Goal: Complete application form: Complete application form

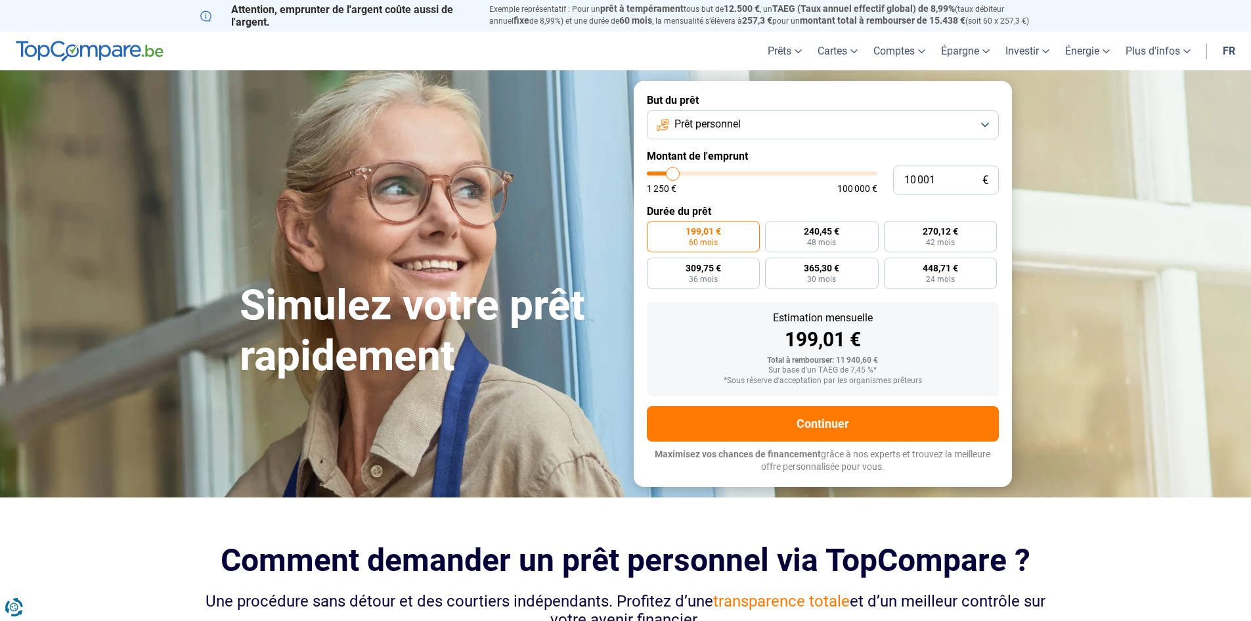
type input "16 250"
type input "16250"
type input "20 750"
type input "20750"
type input "26 750"
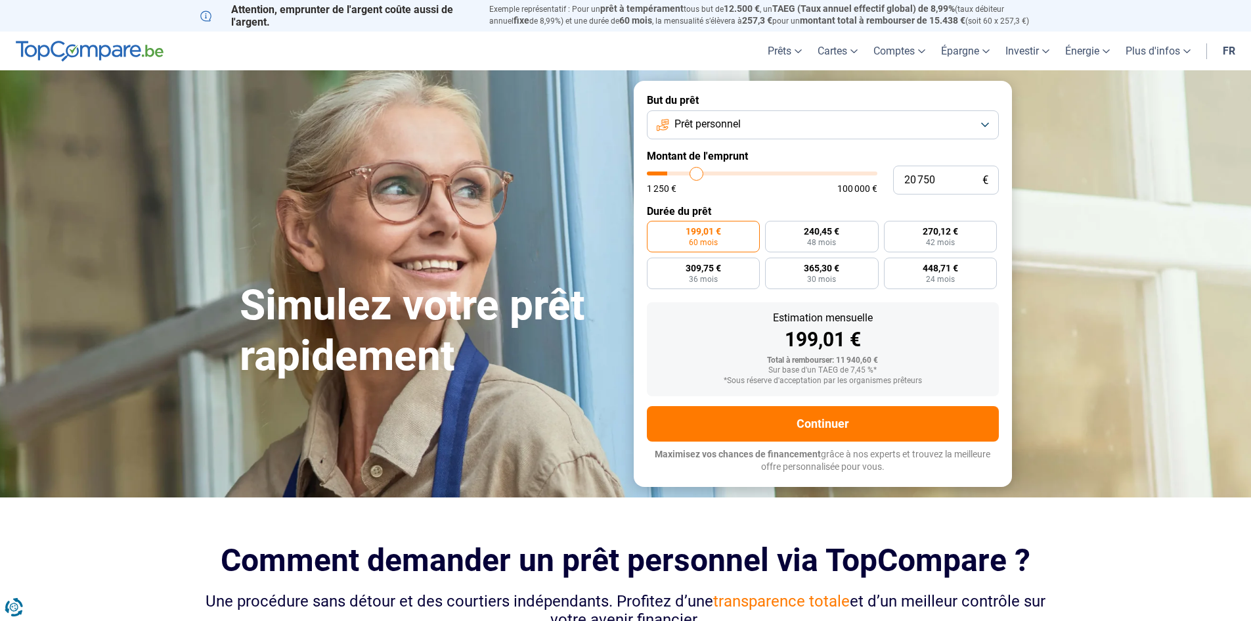
type input "26750"
type input "33 500"
type input "33500"
type input "37 750"
type input "37750"
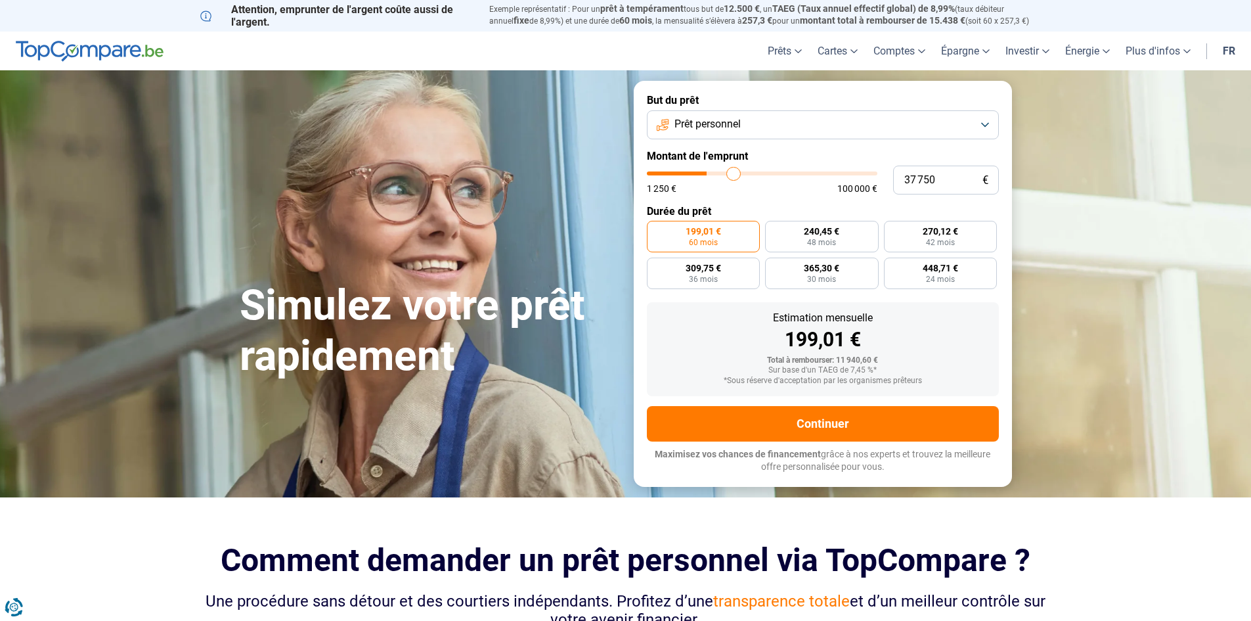
type input "42 750"
type input "42750"
type input "46 750"
type input "46750"
type input "51 250"
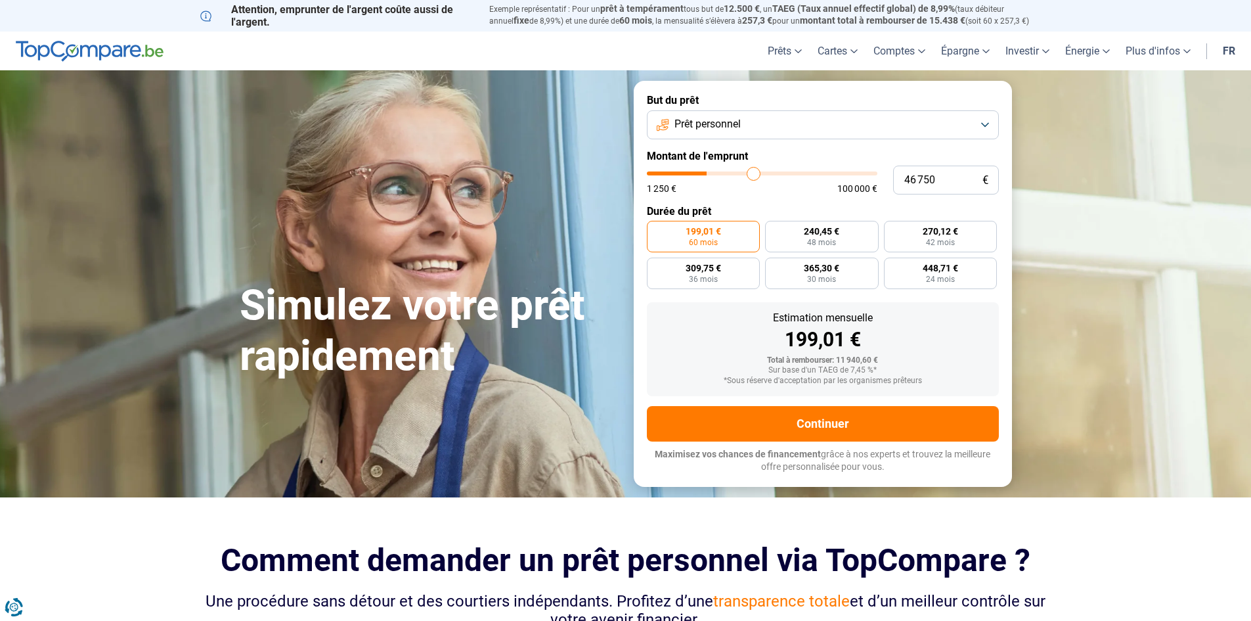
type input "51250"
type input "54 000"
type input "54000"
type input "57 250"
type input "57250"
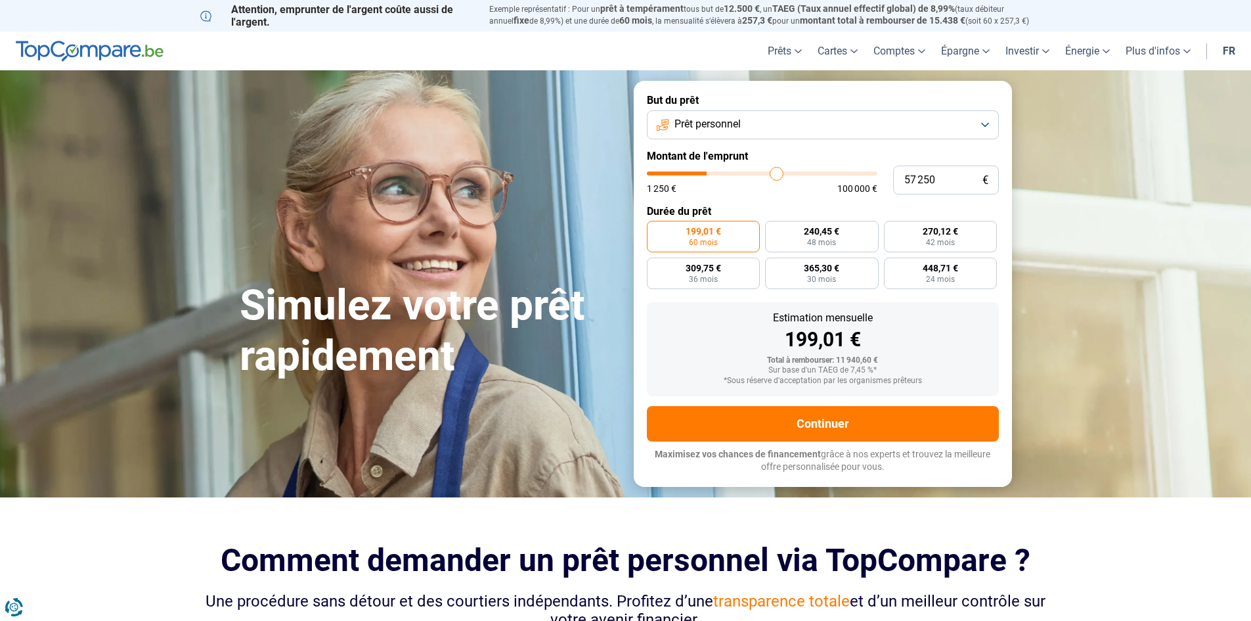
type input "60 750"
type input "60750"
type input "64 500"
type input "64500"
type input "66 750"
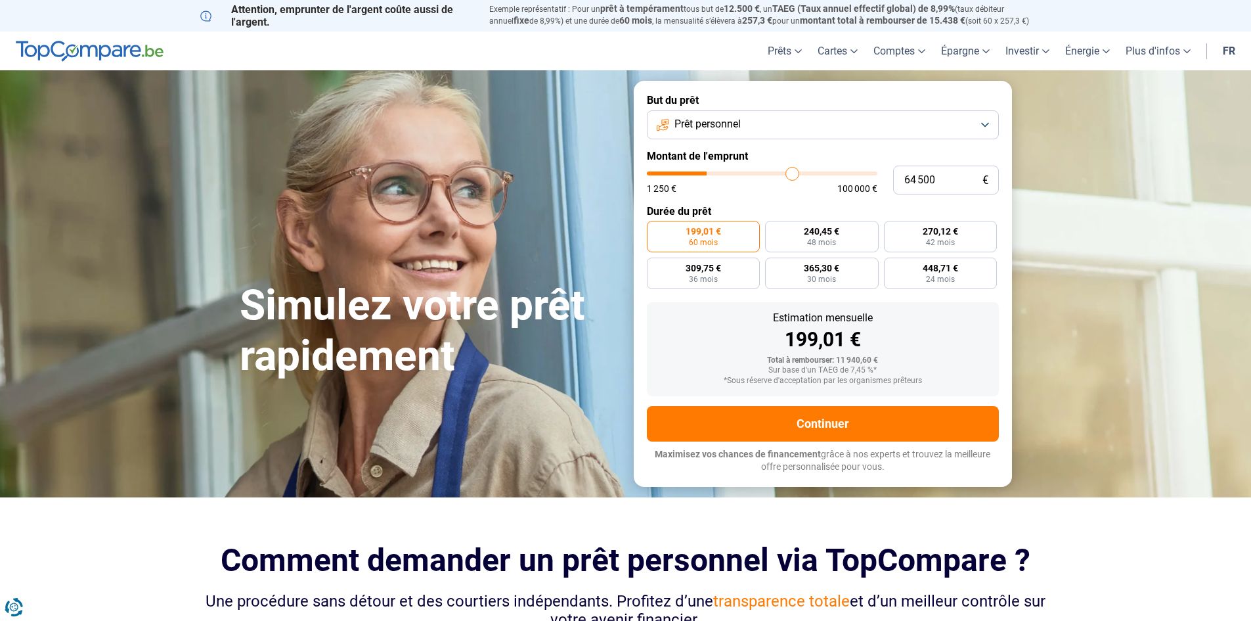
type input "66750"
type input "68 250"
type input "68250"
type input "69 250"
type input "69250"
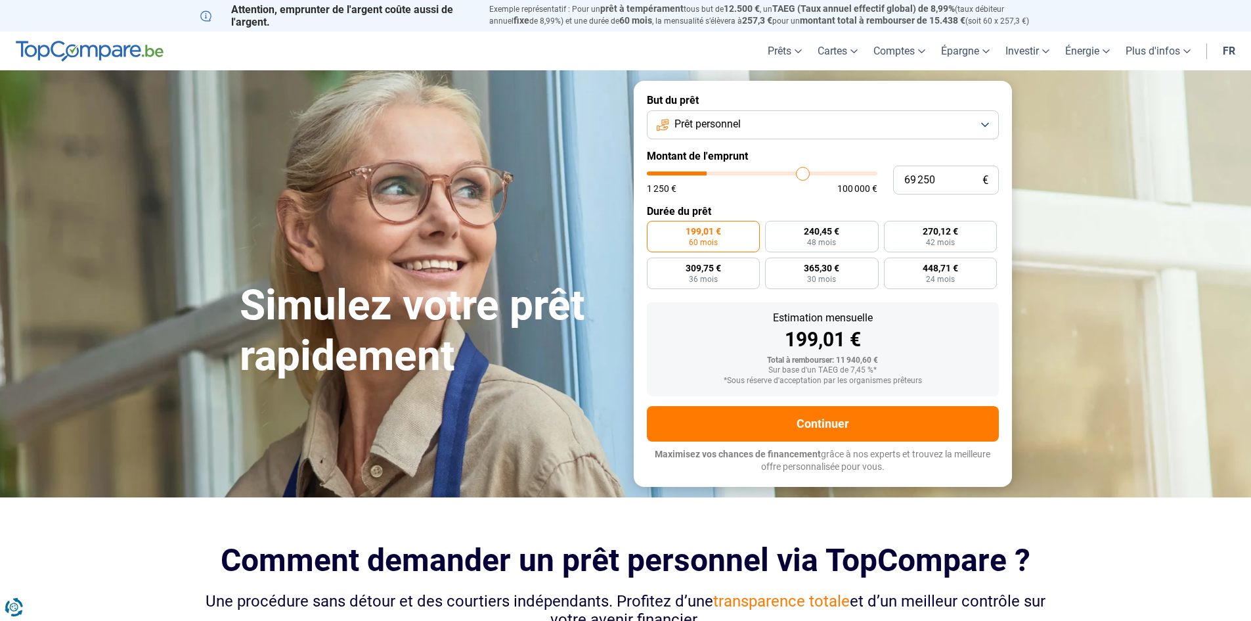
type input "70 500"
type input "70500"
type input "71 250"
type input "71250"
type input "72 250"
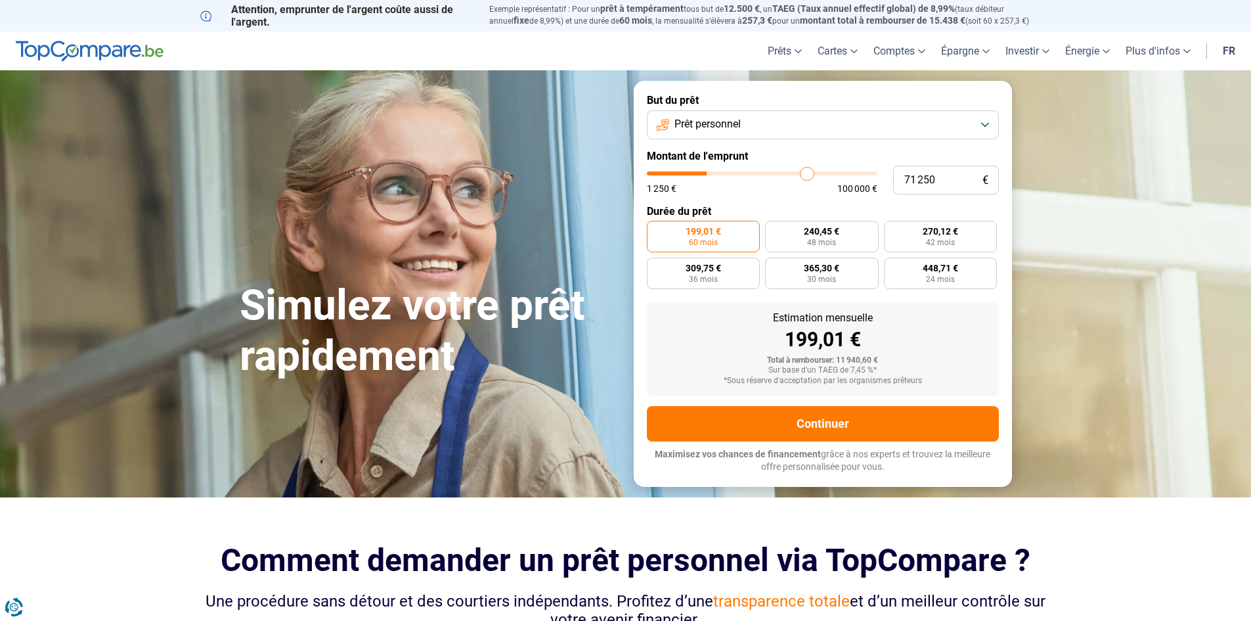
type input "72250"
type input "72 750"
type input "72750"
type input "73 250"
type input "73250"
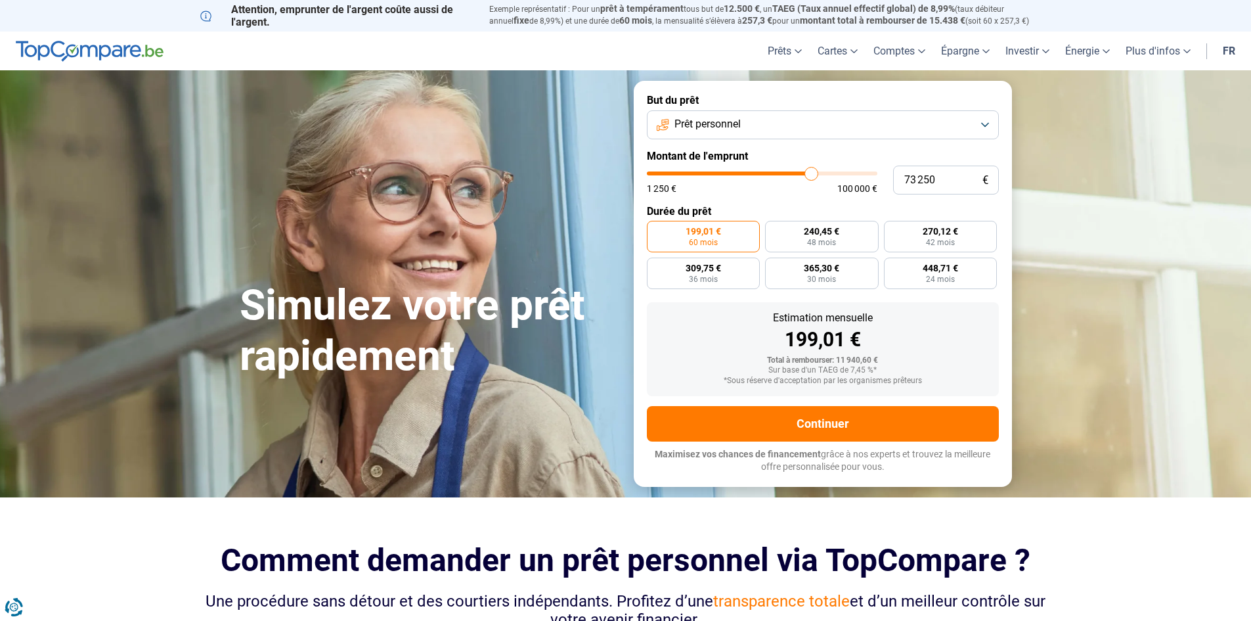
type input "73 500"
type input "73500"
type input "72 750"
type input "72750"
type input "71 750"
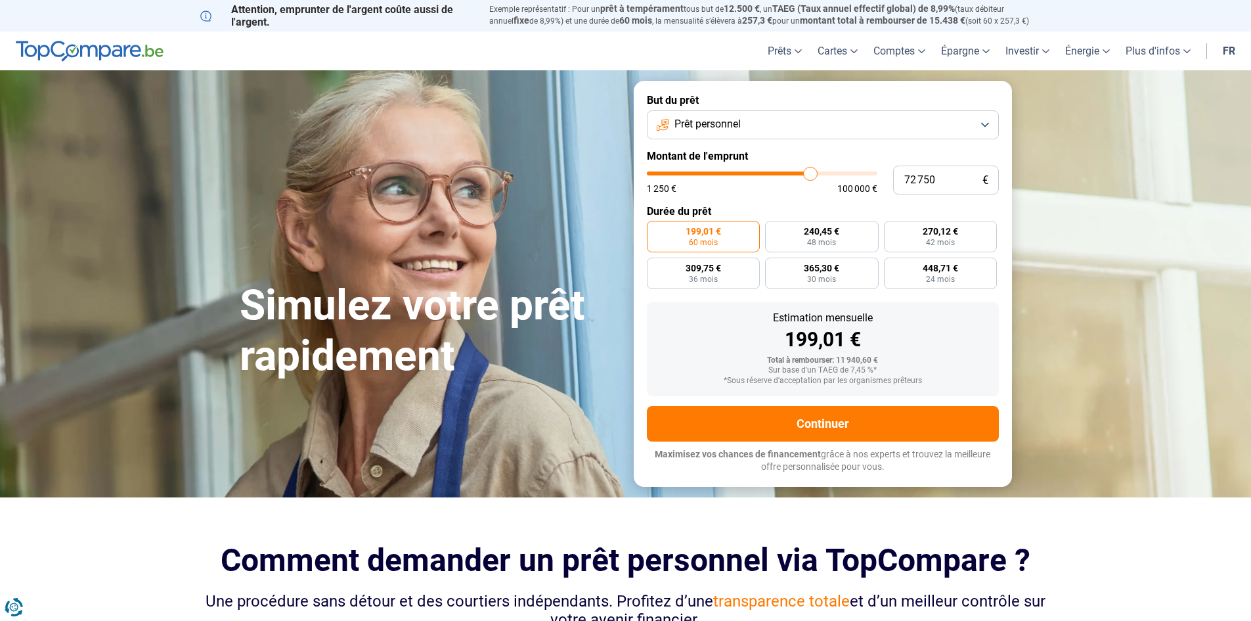
type input "71750"
type input "70 500"
type input "70500"
type input "67 750"
type input "67750"
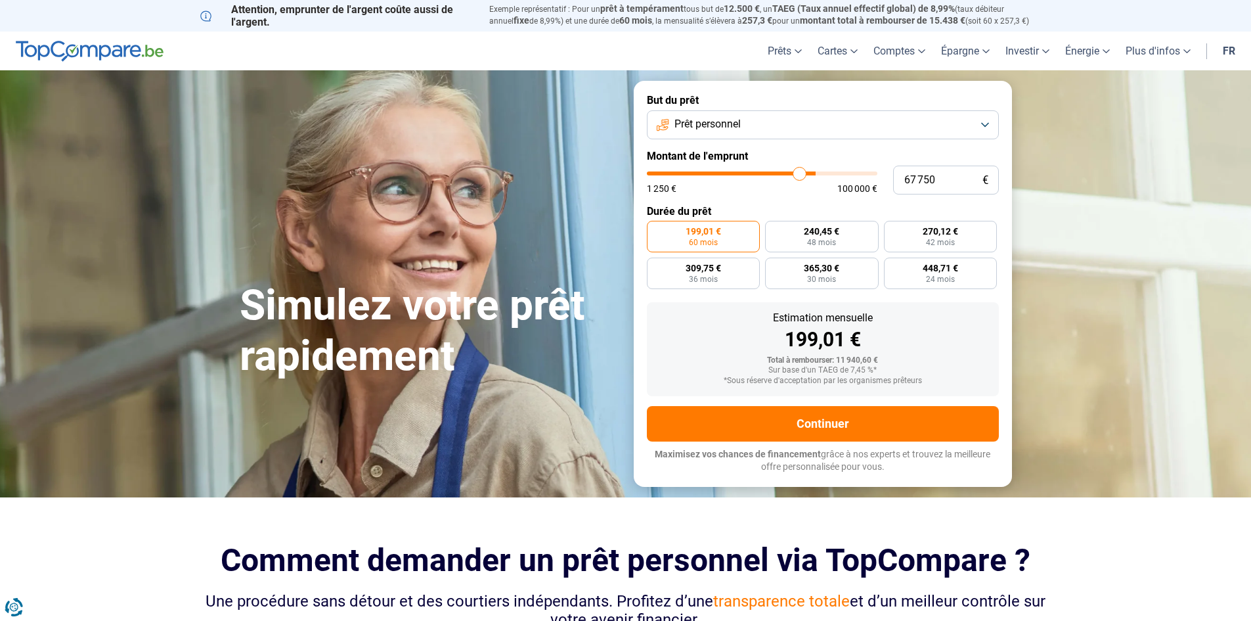
type input "66 250"
type input "66250"
type input "65 000"
type input "65000"
type input "64 500"
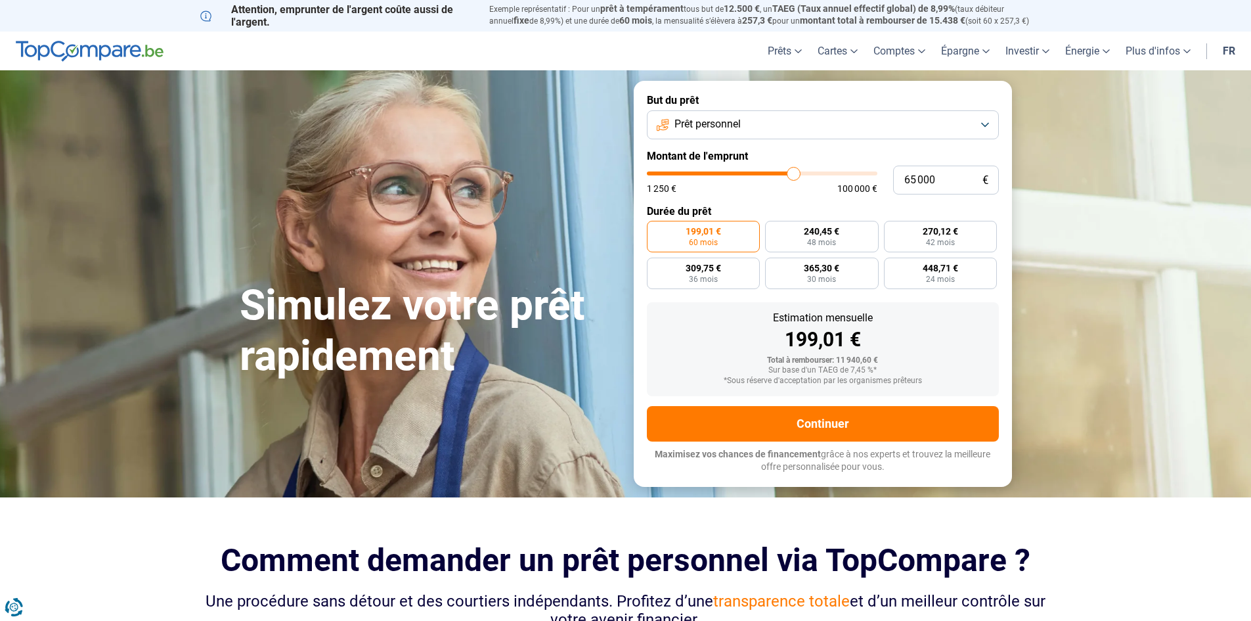
type input "64500"
type input "64 250"
type input "64250"
type input "63 750"
type input "63750"
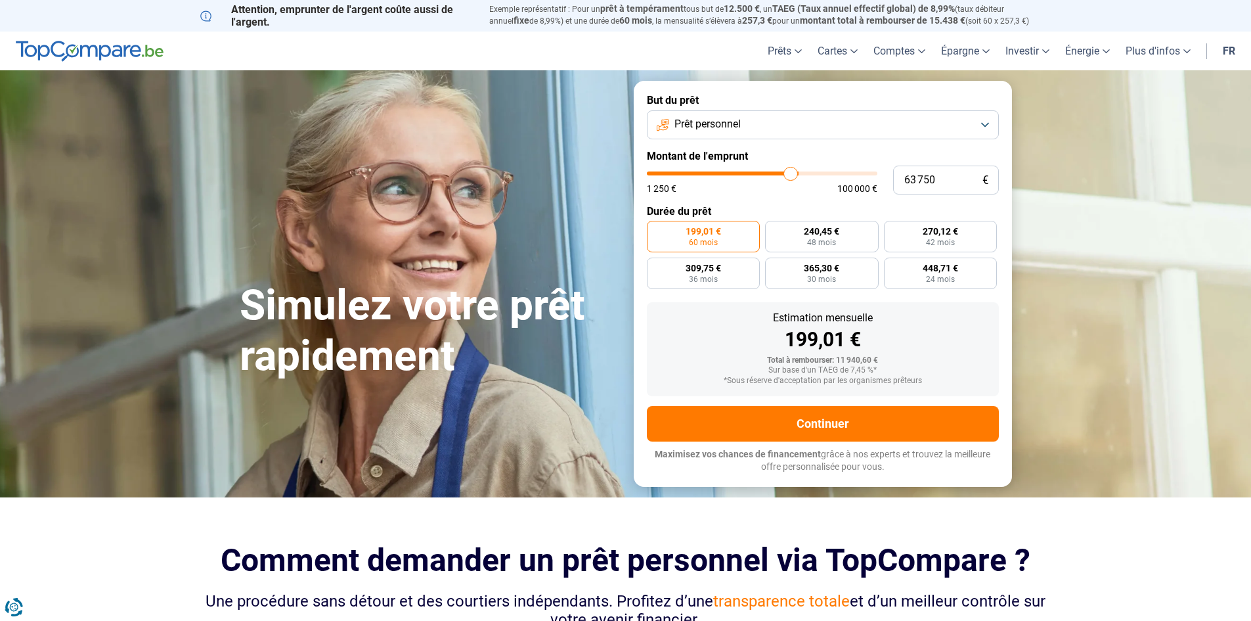
type input "63 000"
type input "63000"
type input "62 000"
type input "62000"
type input "60 250"
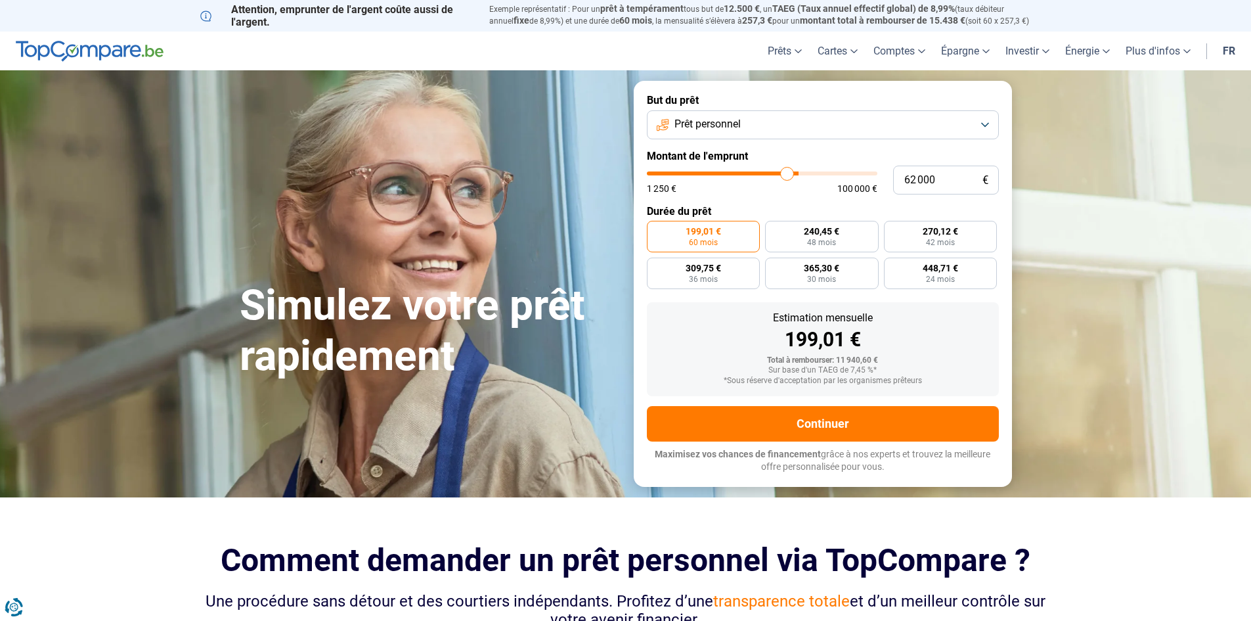
type input "60250"
type input "58 750"
type input "58750"
type input "57 500"
type input "57500"
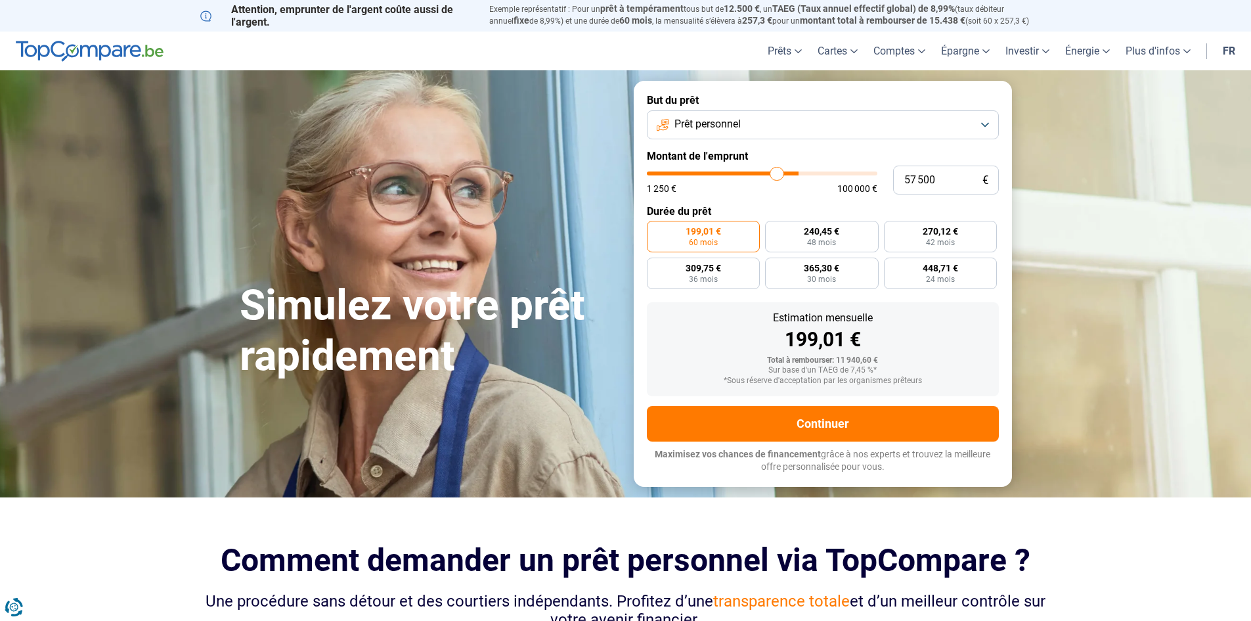
type input "56 500"
type input "56500"
type input "56 000"
type input "56000"
type input "55 500"
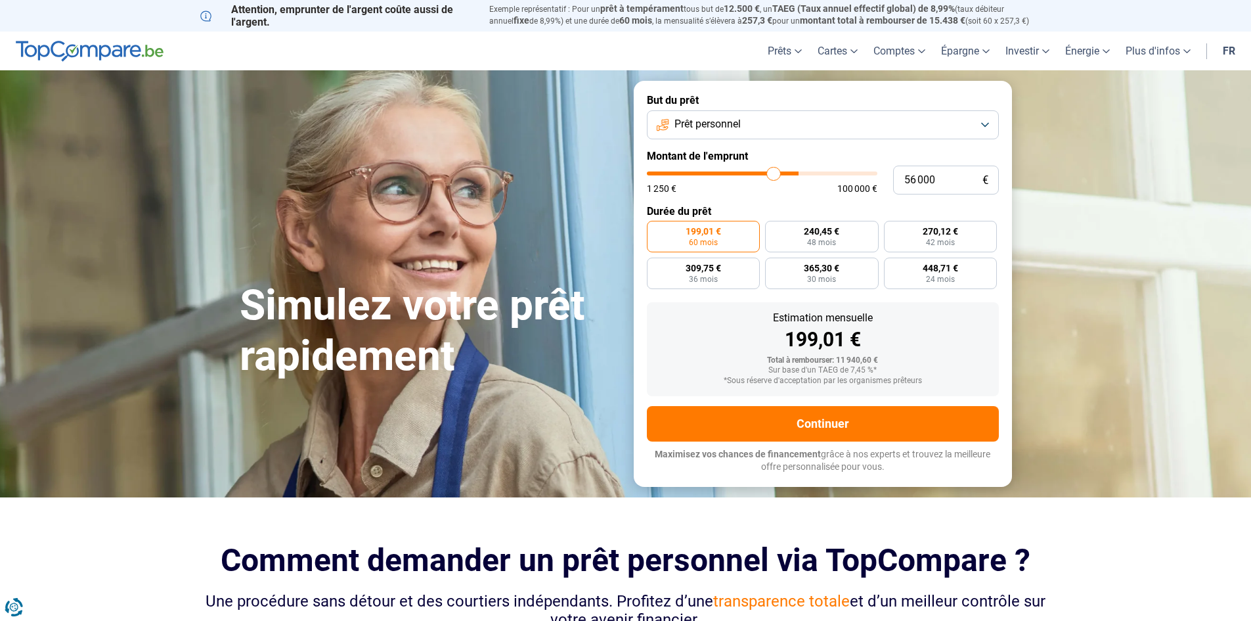
type input "55500"
type input "54 500"
type input "54500"
type input "52 750"
type input "52750"
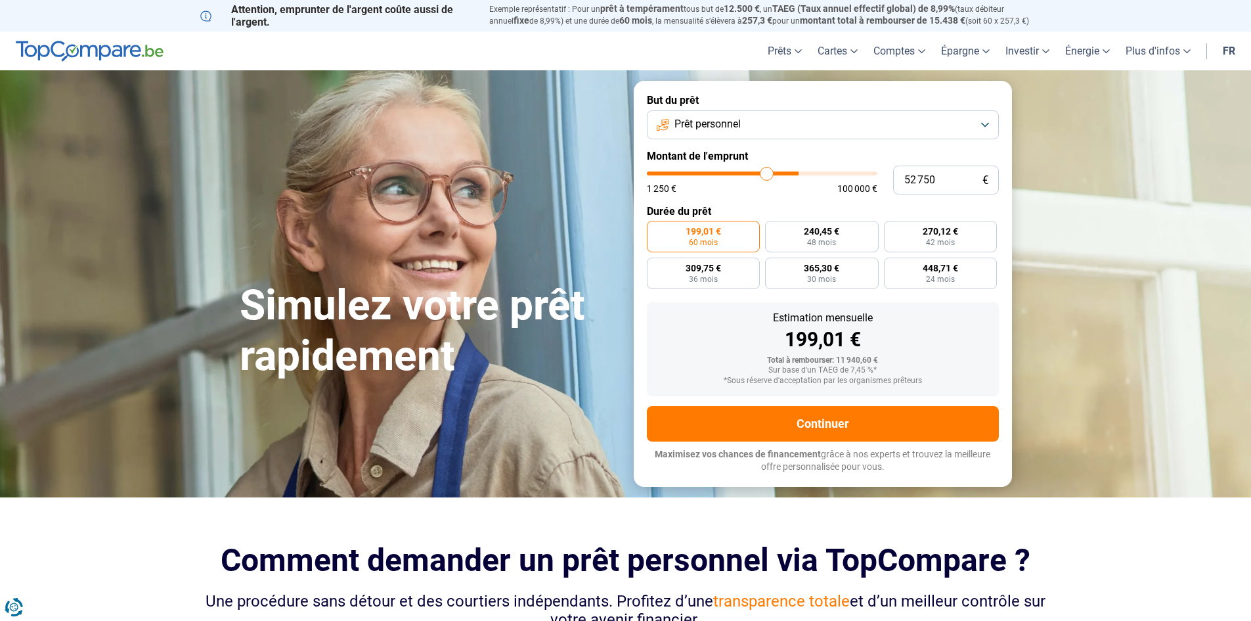
type input "50 250"
type input "50250"
type input "47 500"
type input "47500"
type input "45 250"
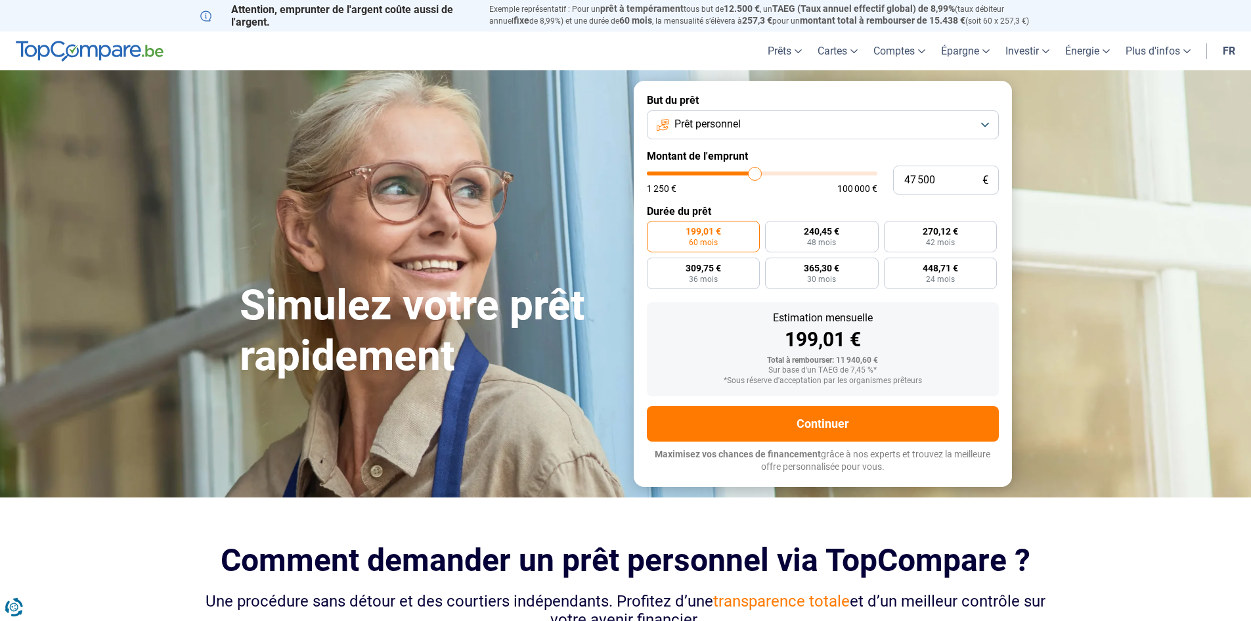
type input "45250"
type input "42 250"
type input "42250"
type input "38 750"
type input "38750"
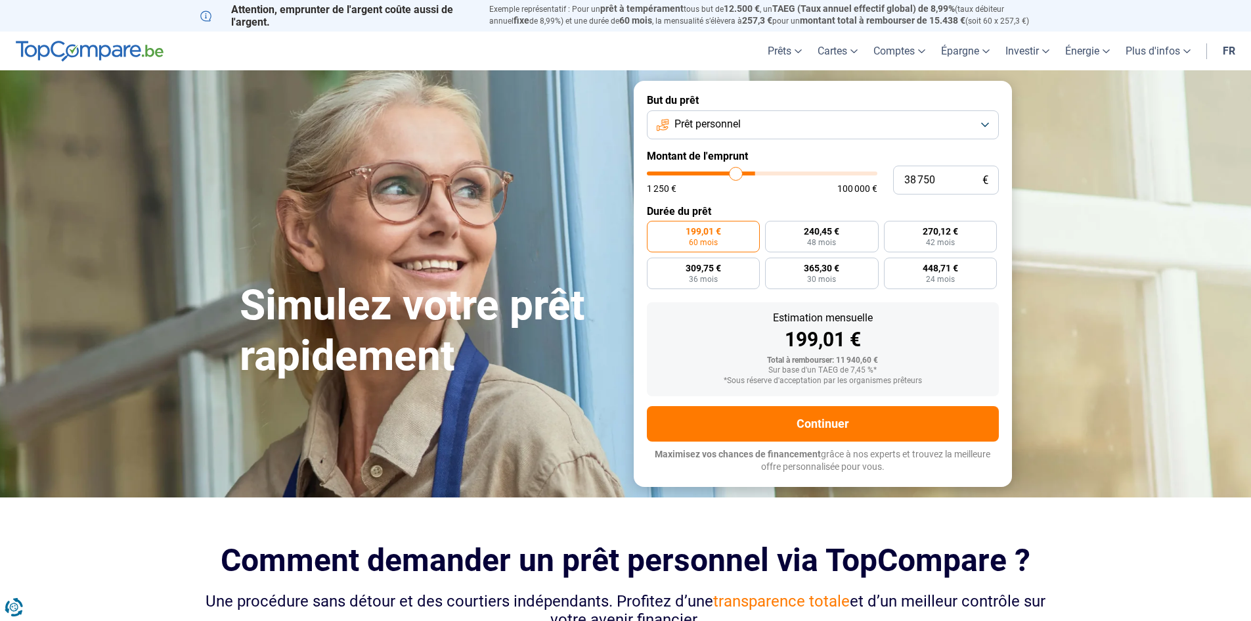
type input "37 250"
type input "37250"
type input "36 500"
type input "36500"
type input "35 750"
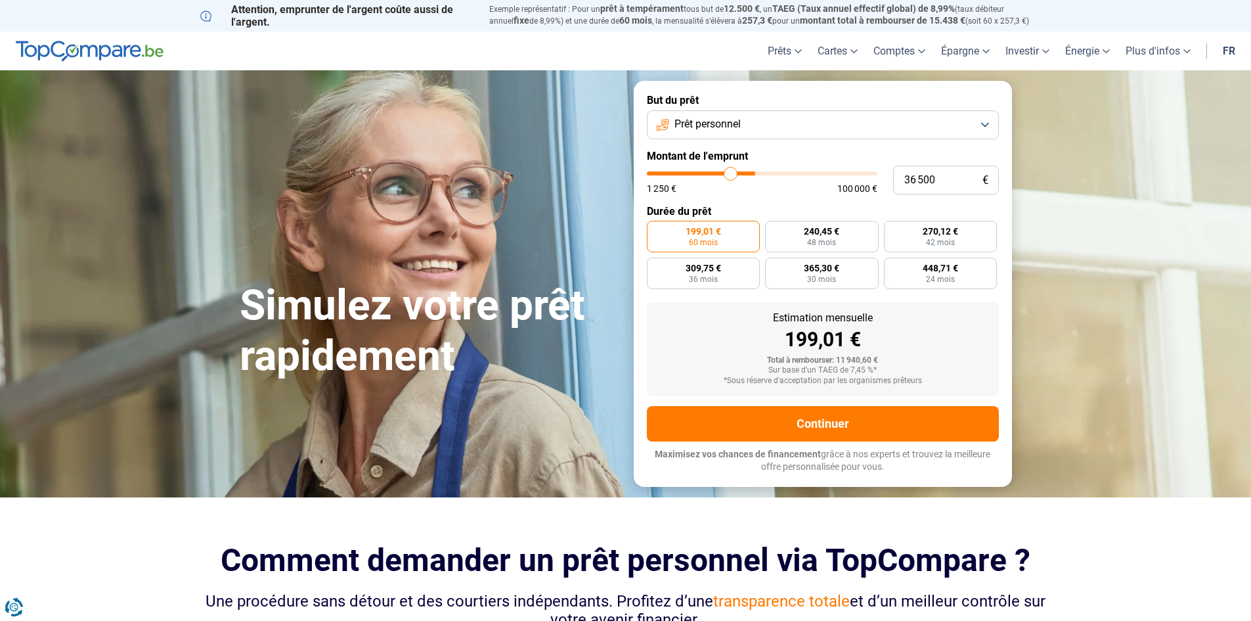
type input "35750"
type input "35 500"
type input "35500"
type input "35 250"
type input "35250"
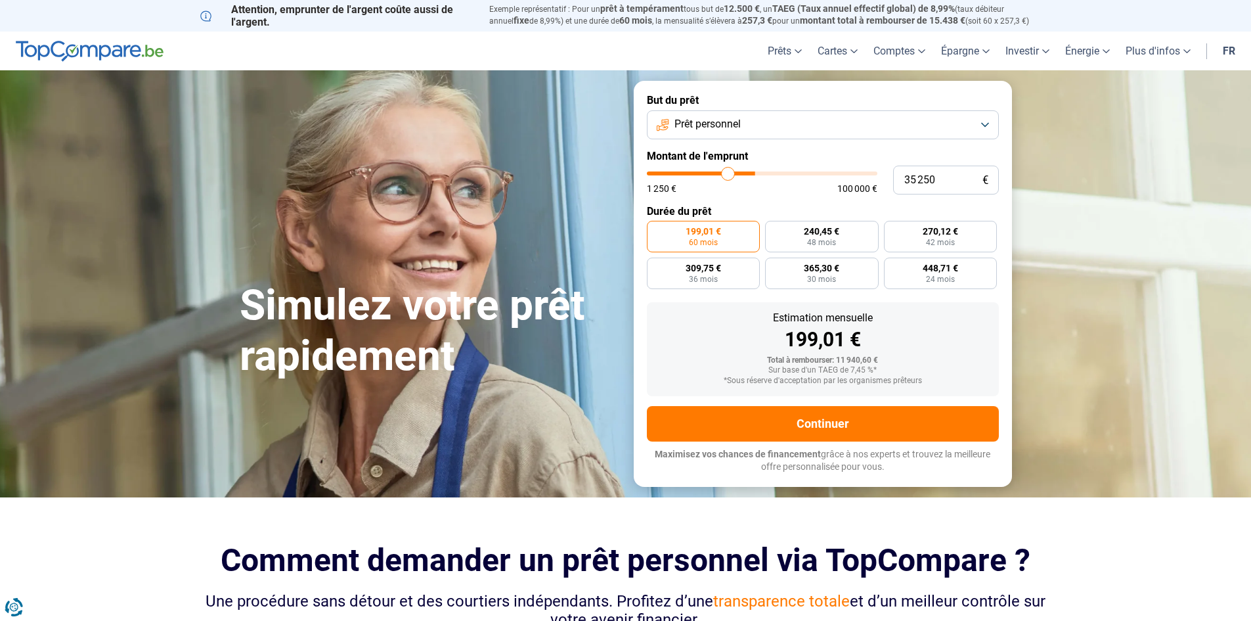
type input "35 000"
type input "35000"
type input "34 750"
type input "34750"
type input "34 250"
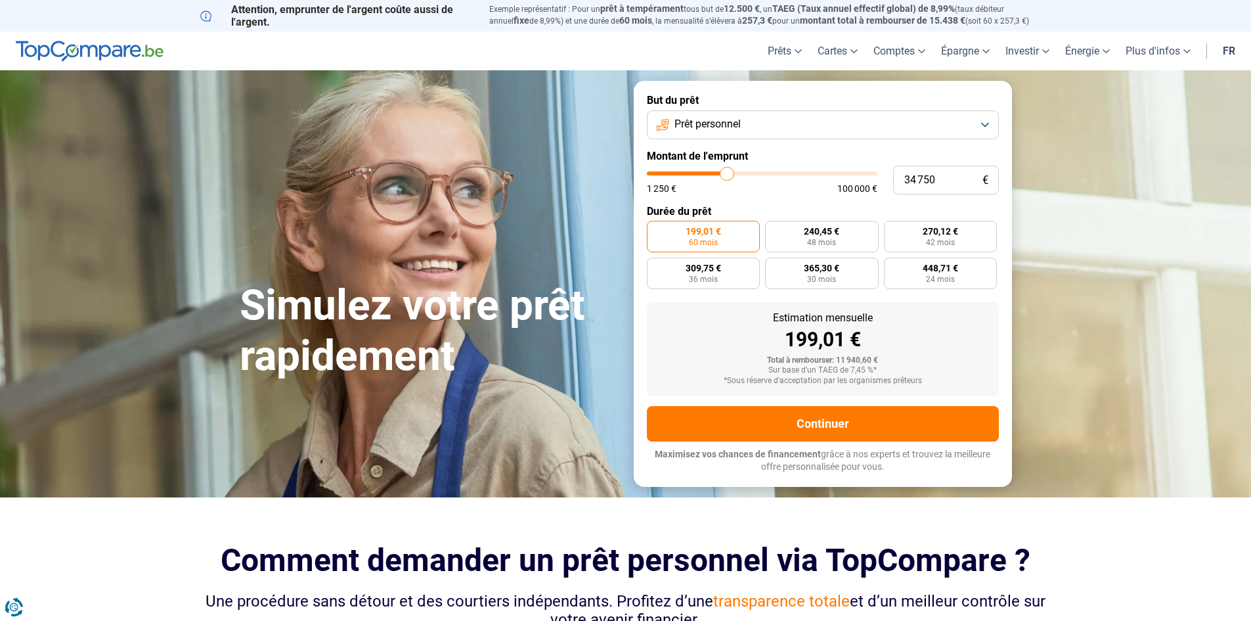
type input "34250"
type input "33 750"
type input "33750"
type input "32 750"
type input "32750"
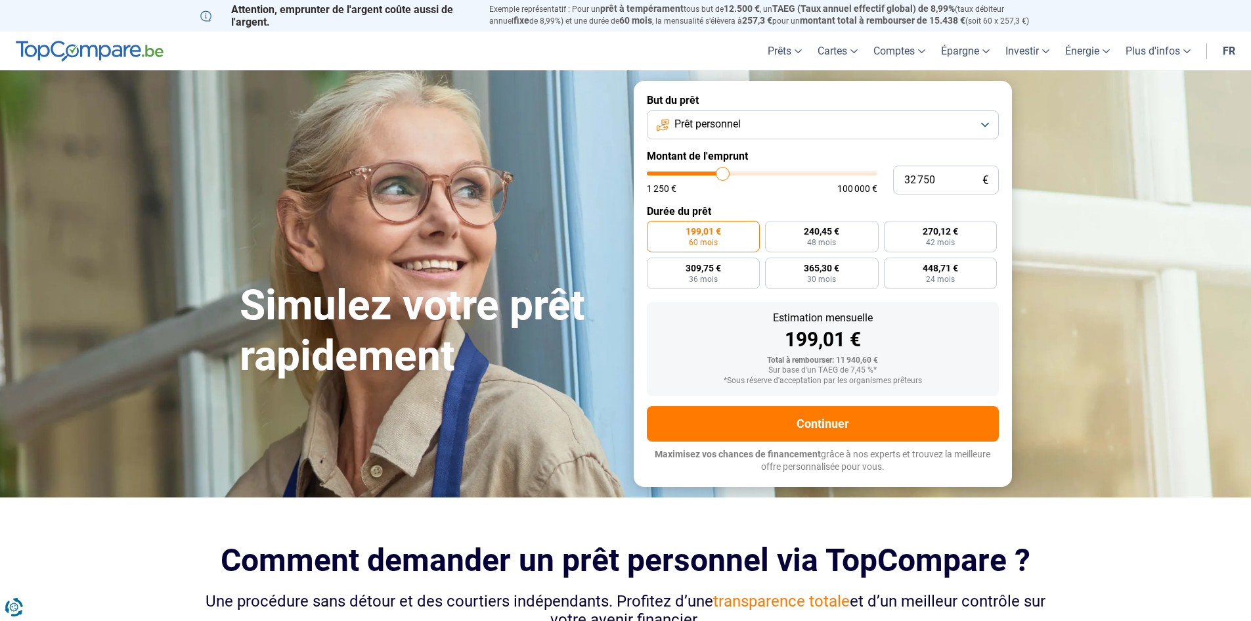
type input "31 750"
type input "31750"
type input "30 250"
type input "30250"
type input "26 500"
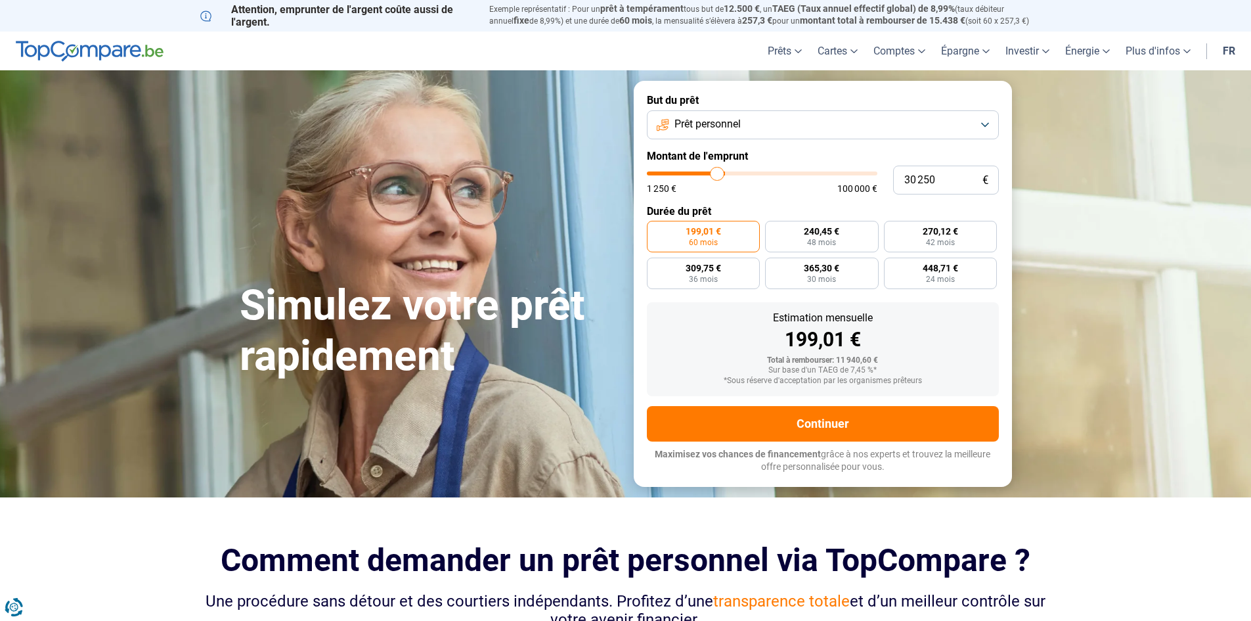
type input "26500"
type input "24 250"
type input "24250"
type input "21 750"
type input "21750"
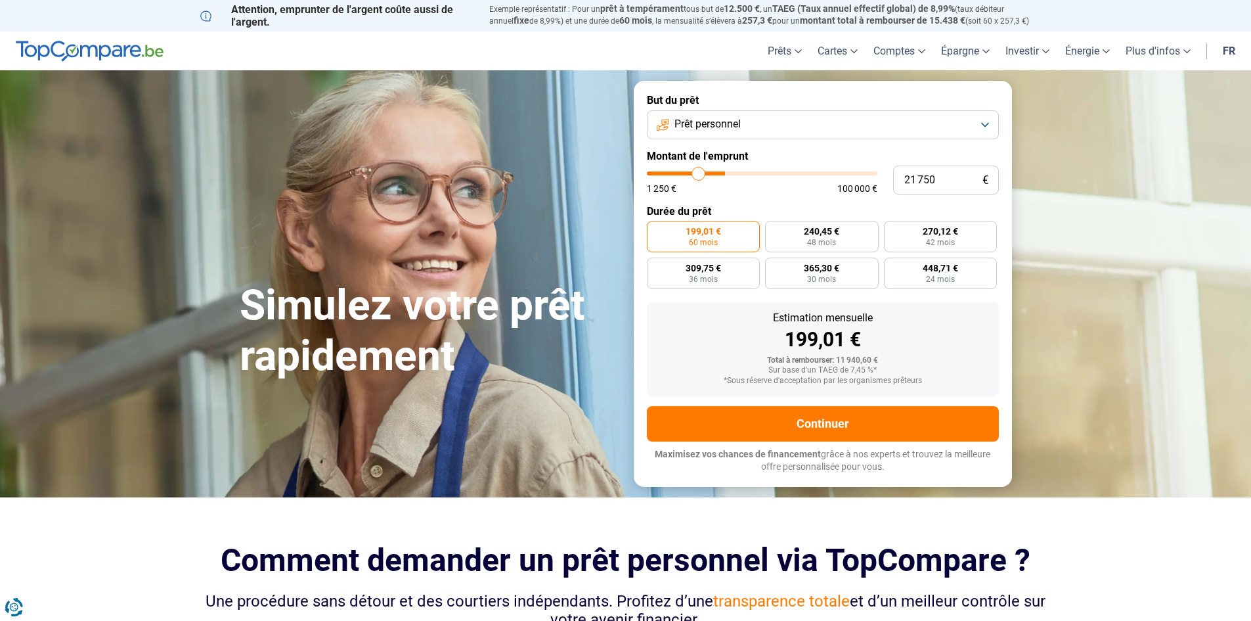
type input "20 000"
type input "20000"
type input "19 000"
type input "19000"
type input "18 750"
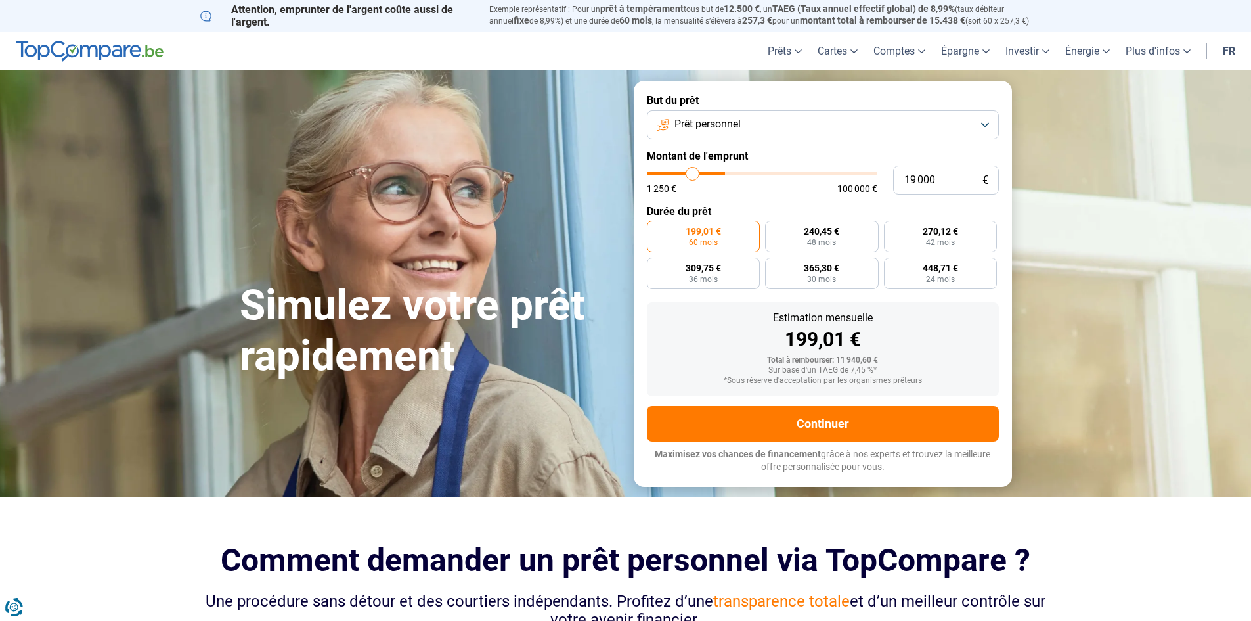
type input "18750"
type input "17 750"
type input "17750"
type input "16 500"
type input "16500"
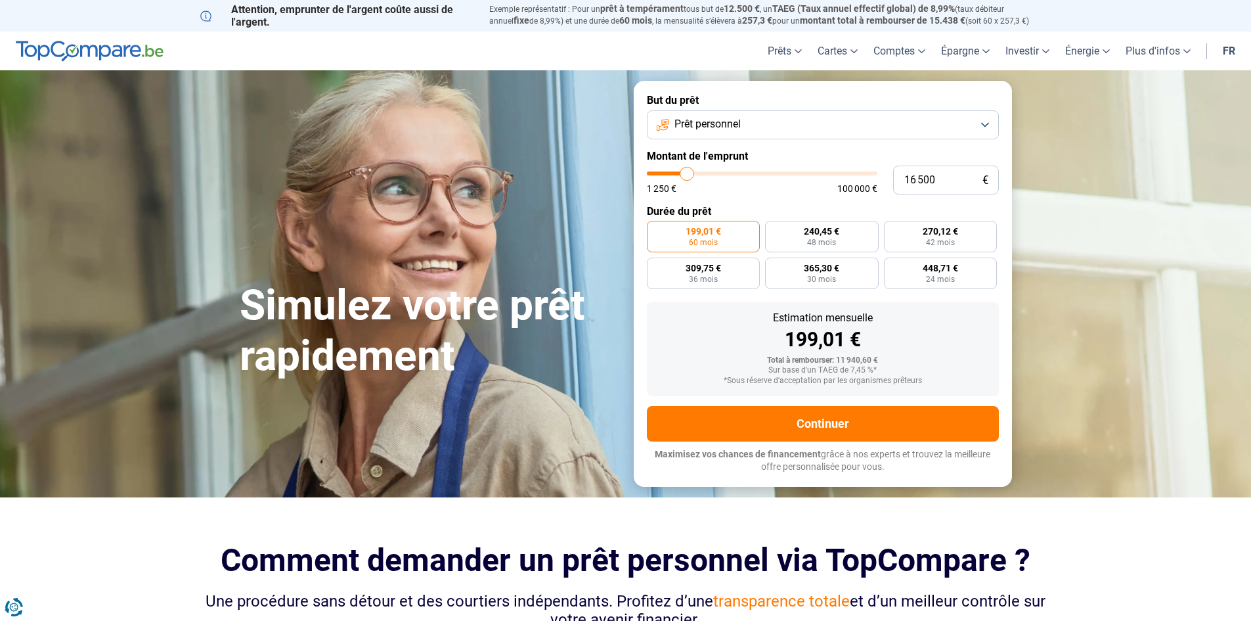
type input "16 000"
type input "16000"
type input "15 750"
type input "15750"
type input "14 750"
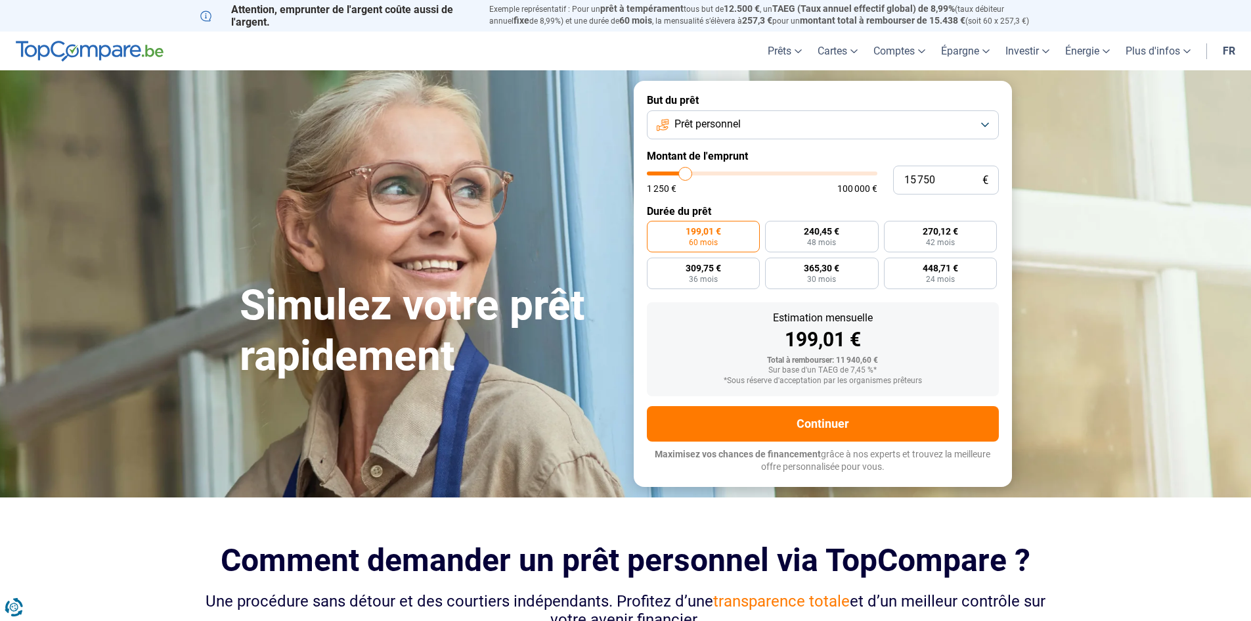
type input "14750"
type input "14 000"
type input "14000"
type input "13 250"
type input "13250"
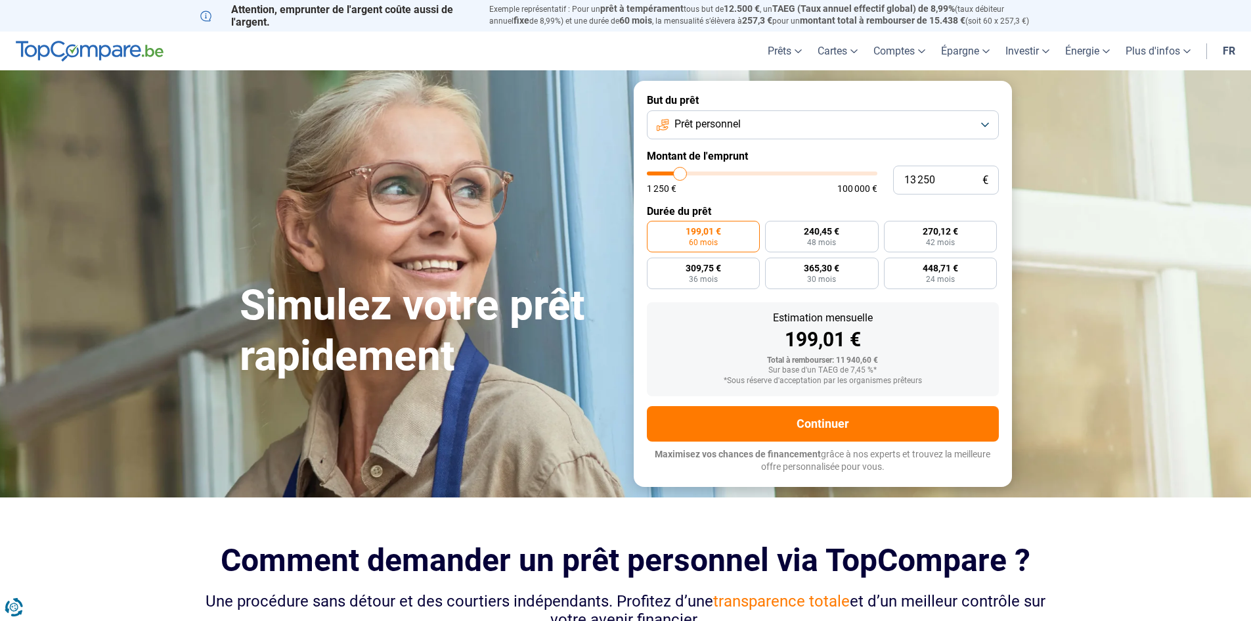
type input "13 000"
type input "13000"
type input "12 750"
type input "12750"
type input "12 500"
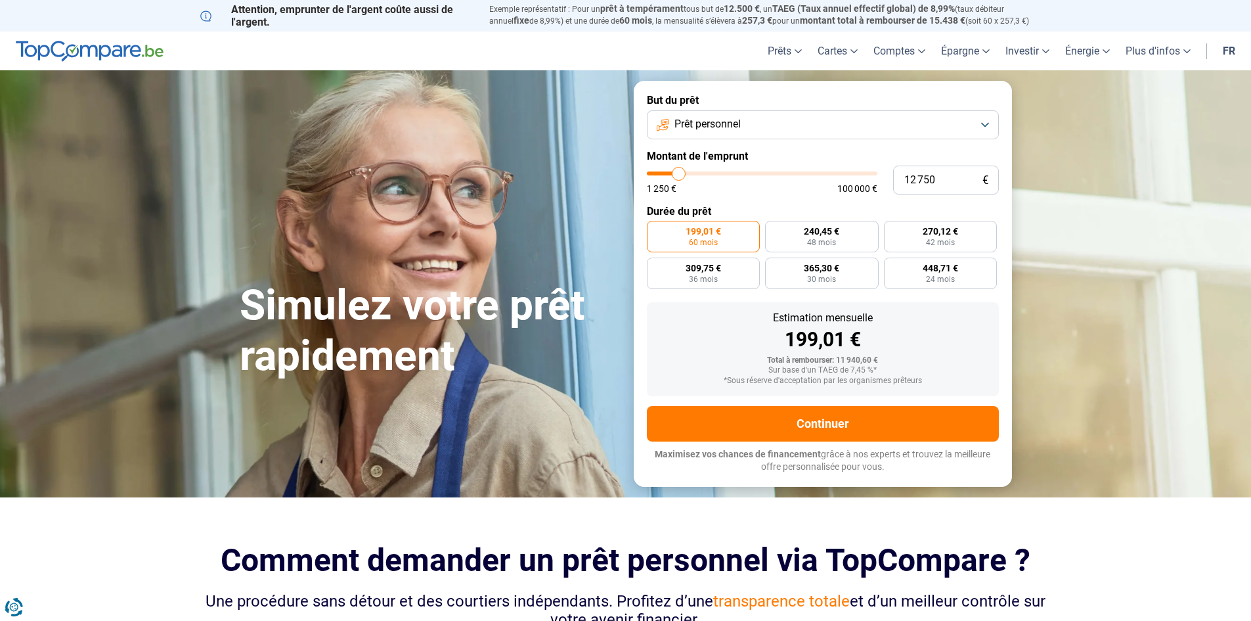
type input "12500"
type input "12 000"
type input "12000"
type input "11 750"
type input "11750"
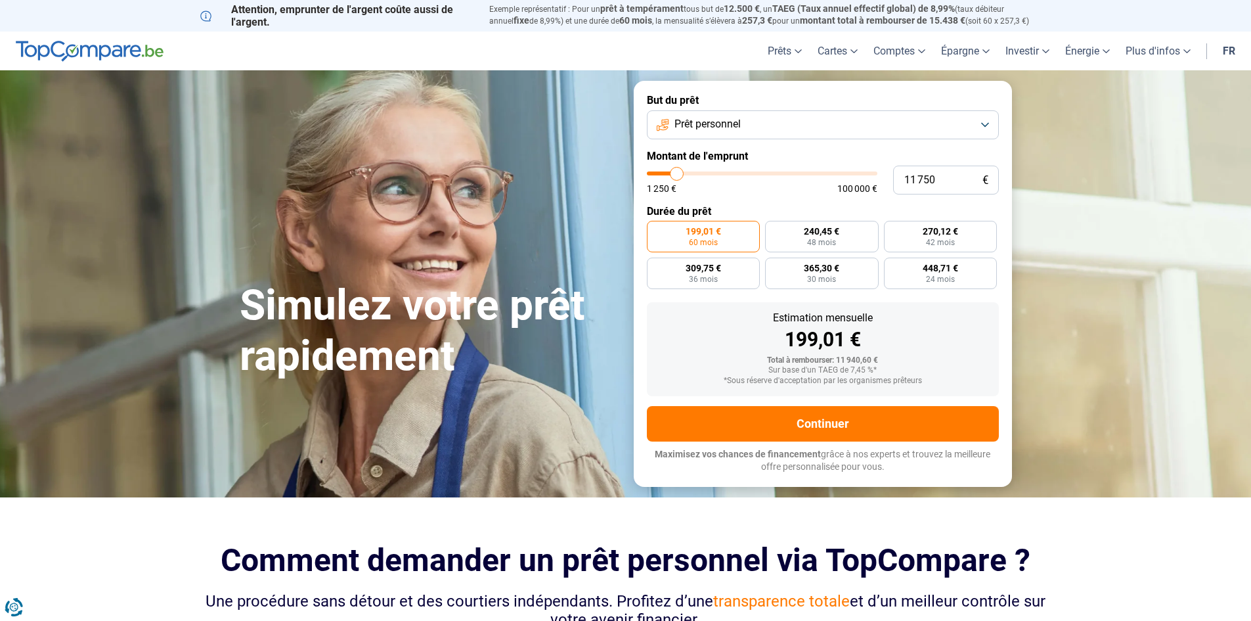
type input "11 500"
type input "11500"
type input "11 250"
type input "11250"
type input "10 500"
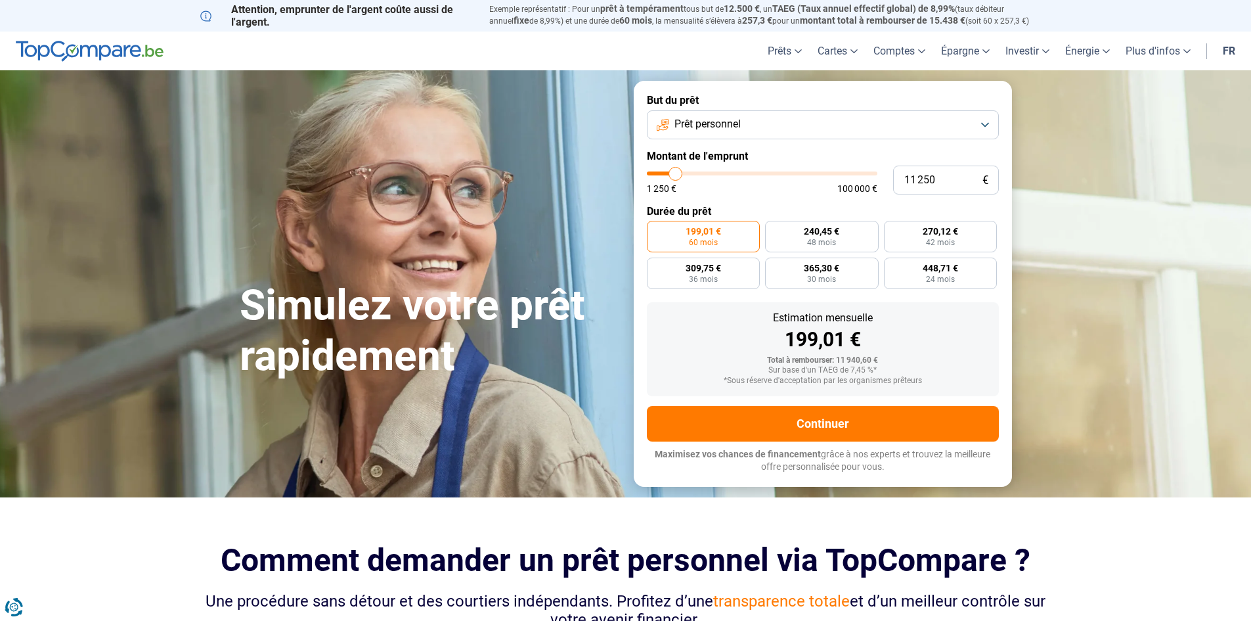
type input "10500"
type input "9 750"
type input "9750"
type input "9 000"
type input "9000"
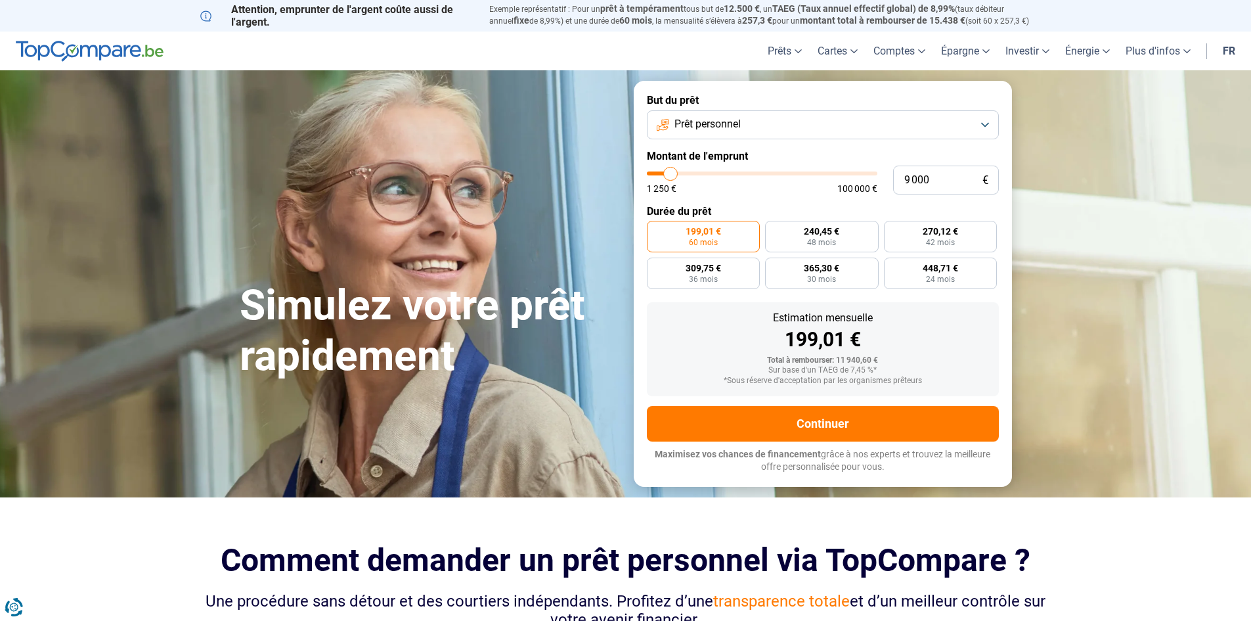
type input "8 750"
type input "8750"
type input "8 250"
type input "8250"
type input "8 000"
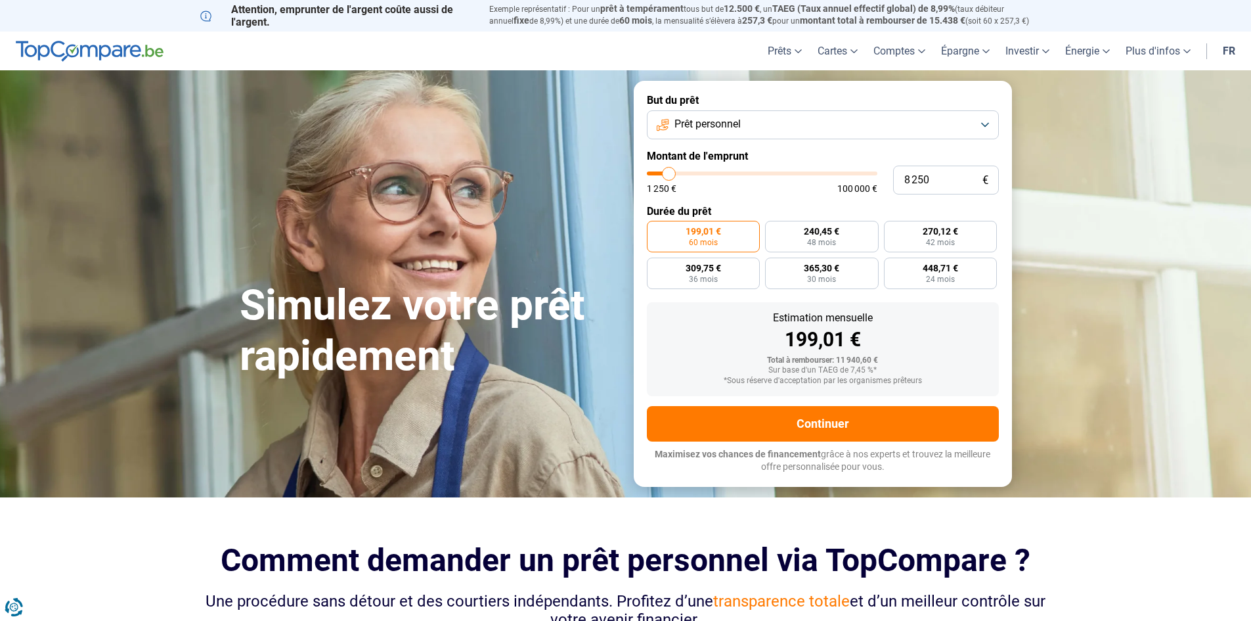
type input "8000"
type input "7 500"
type input "7500"
type input "7 000"
type input "7000"
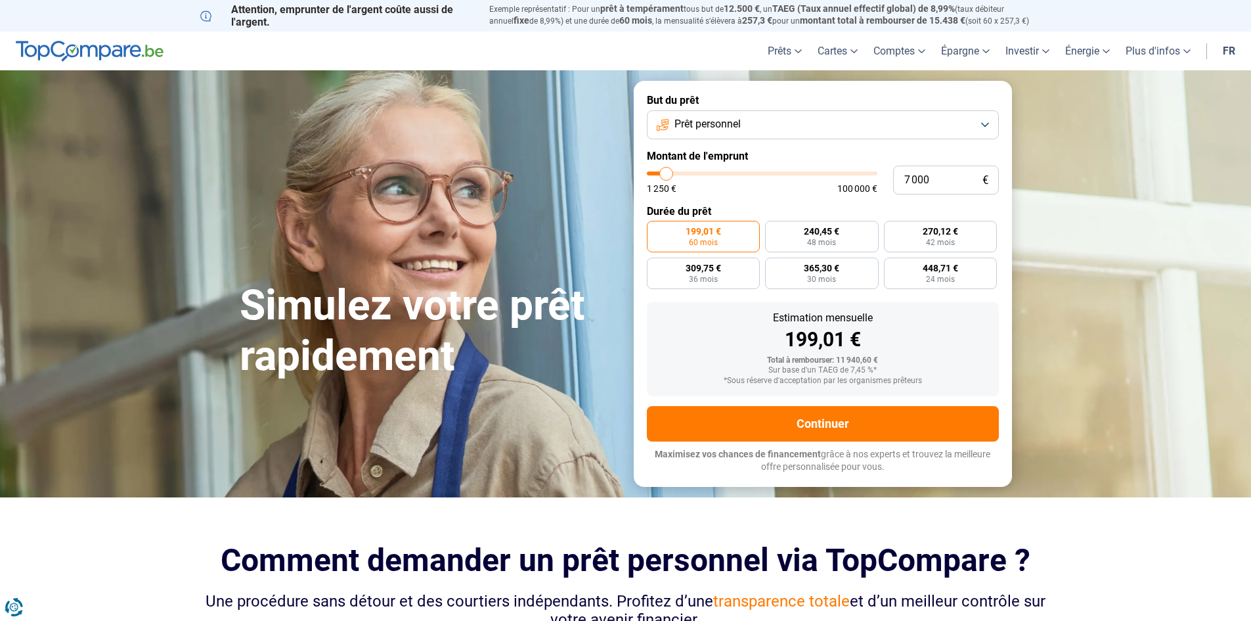
type input "6 750"
type input "6750"
type input "5 750"
type input "5750"
type input "5 500"
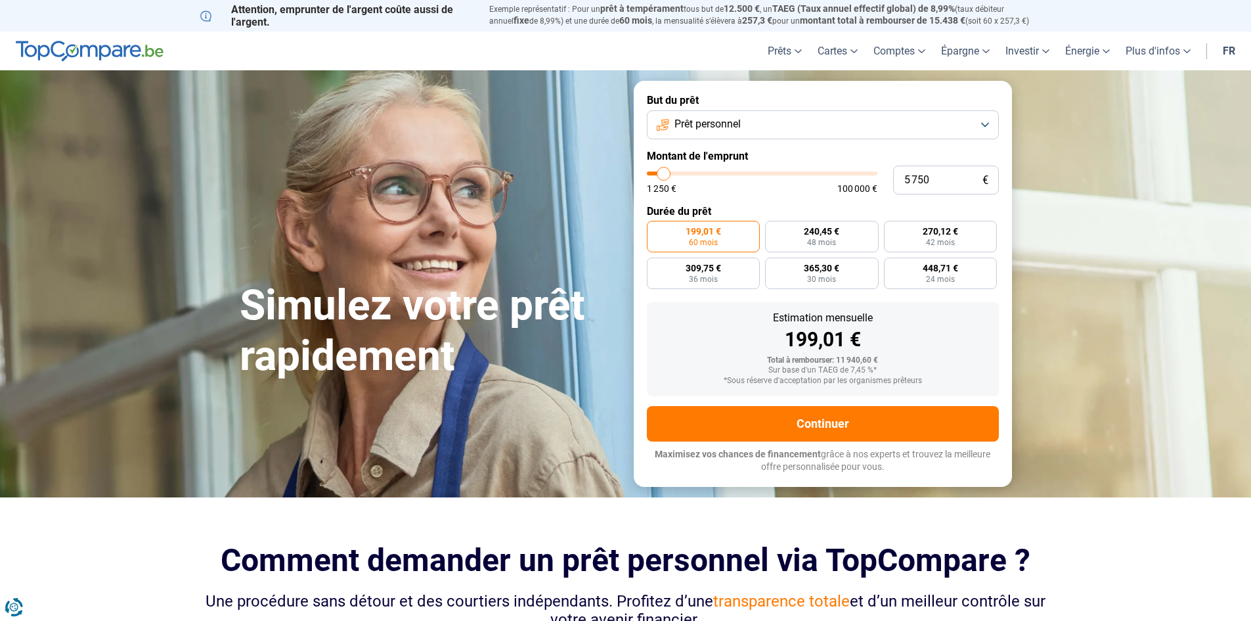
type input "5500"
type input "5 750"
type input "5750"
type input "6 000"
type input "6000"
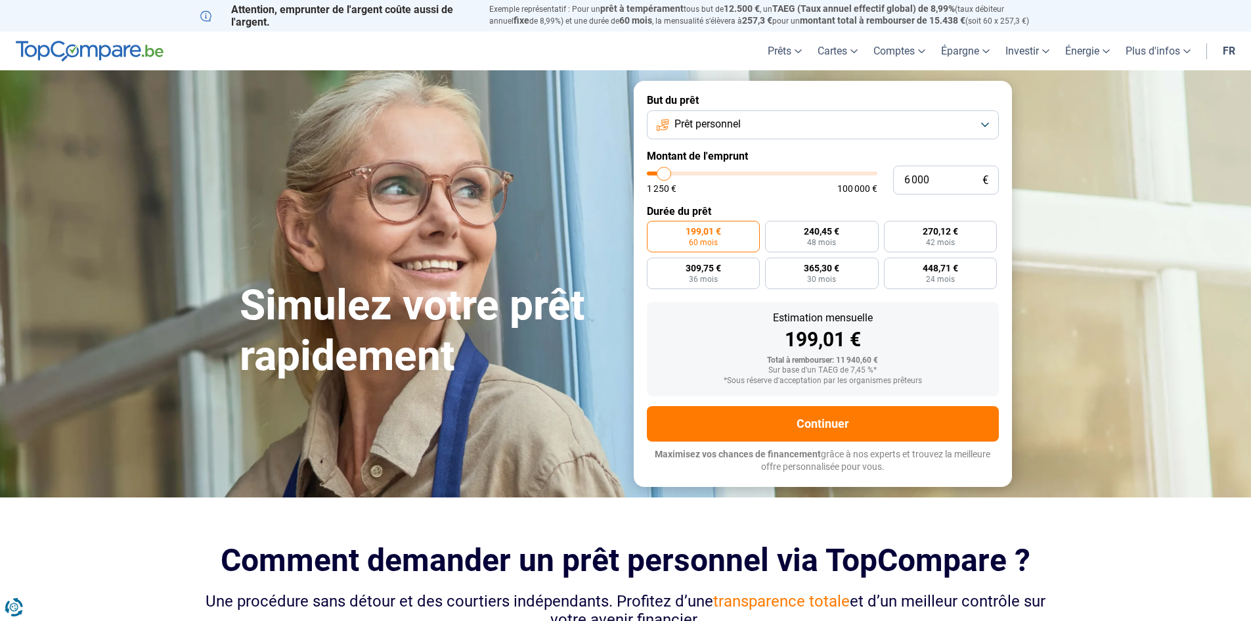
type input "6 500"
type input "6500"
type input "6 750"
type input "6750"
type input "7 000"
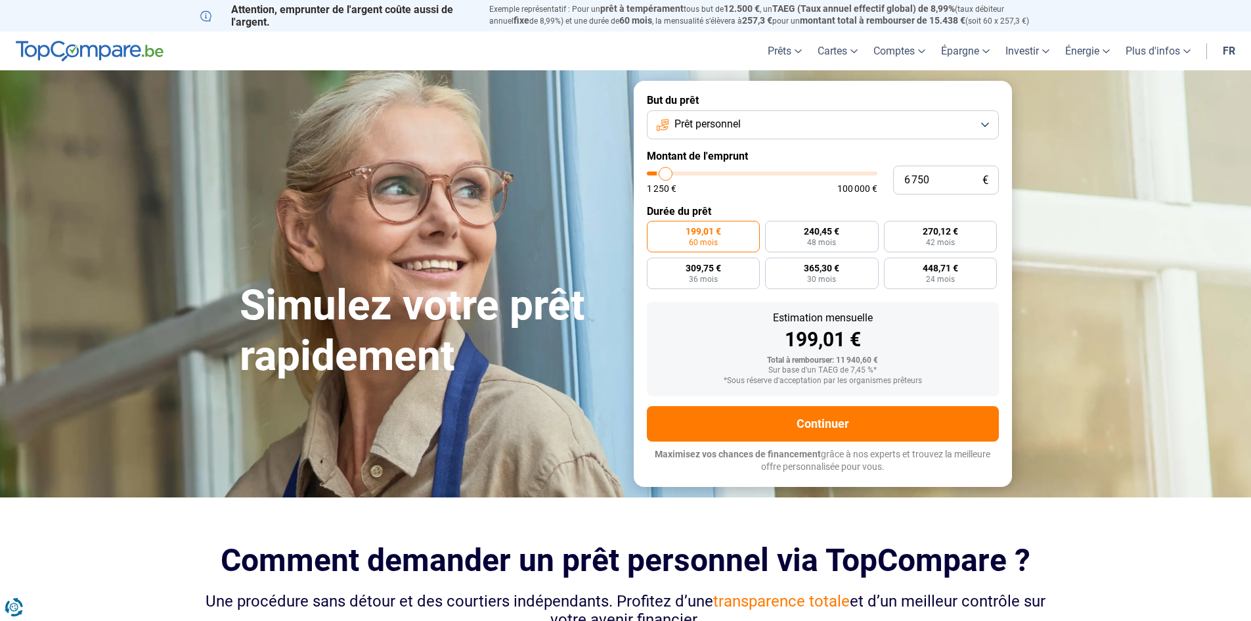
type input "7000"
type input "7 250"
type input "7250"
type input "7 500"
type input "7500"
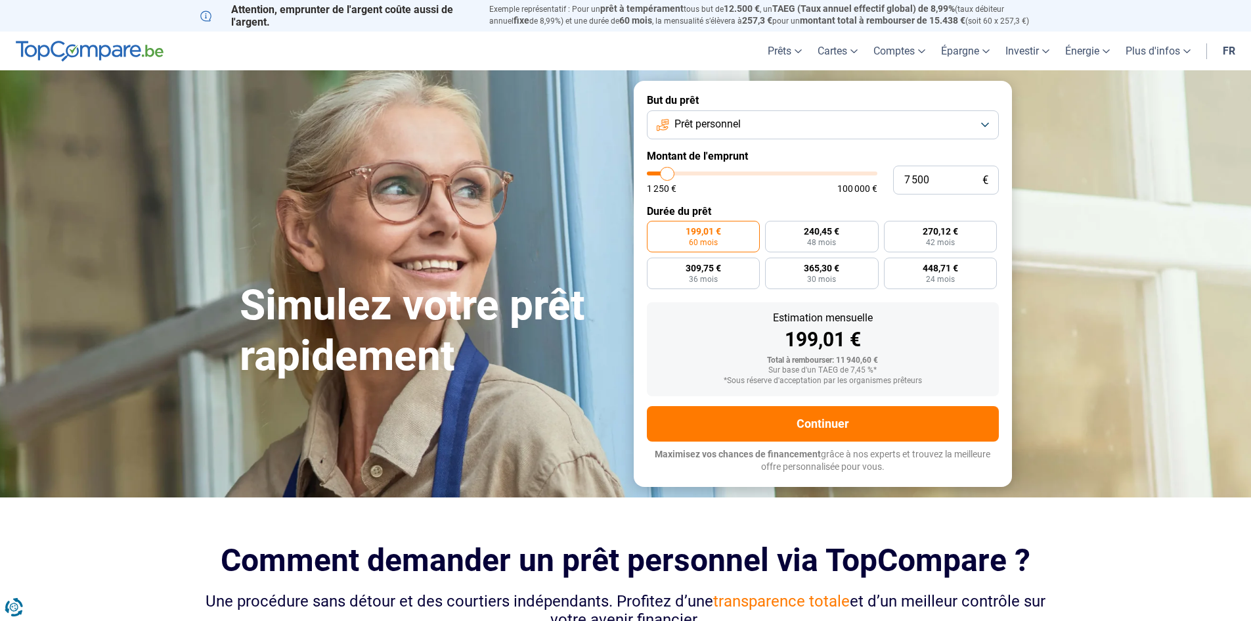
type input "8 000"
type input "8000"
type input "8 250"
type input "8250"
type input "8 500"
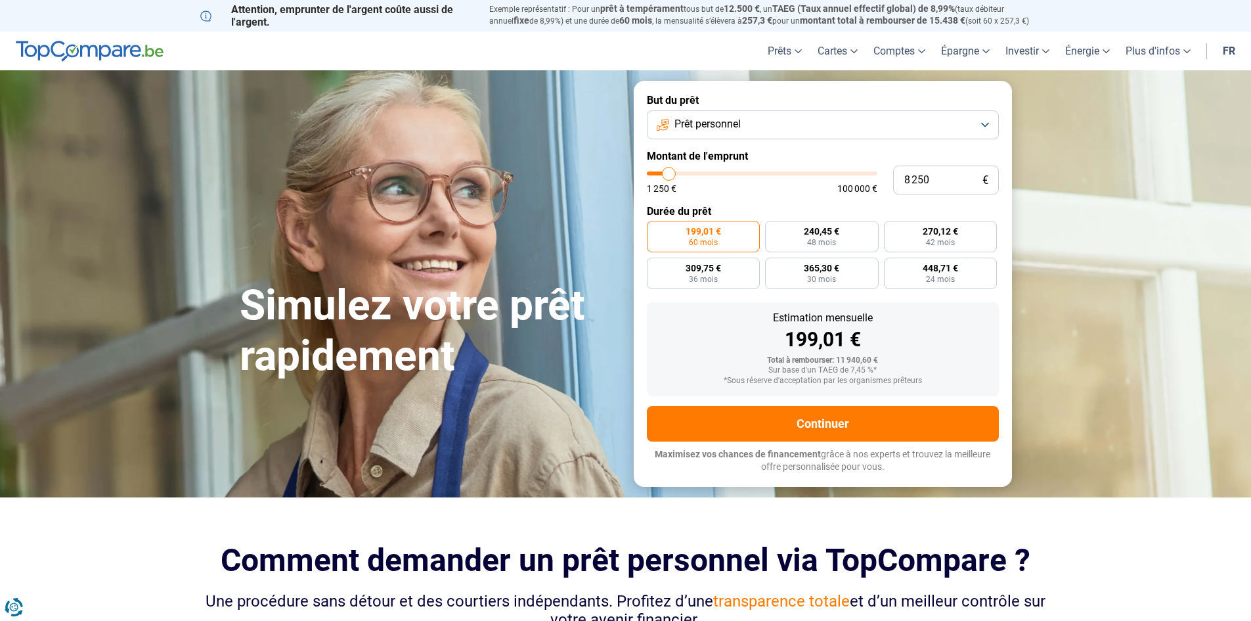
type input "8500"
type input "8 750"
type input "8750"
type input "9 000"
type input "9000"
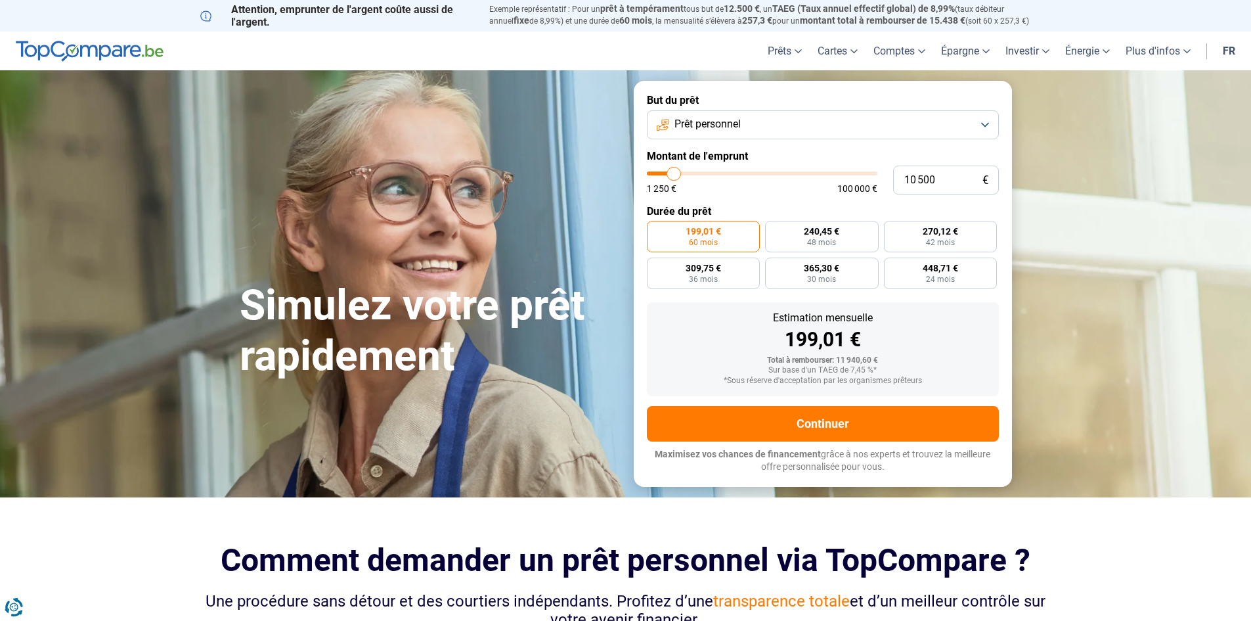
drag, startPoint x: 671, startPoint y: 173, endPoint x: 674, endPoint y: 180, distance: 7.9
click at [674, 175] on input "range" at bounding box center [762, 173] width 230 height 4
click at [672, 175] on input "range" at bounding box center [762, 173] width 230 height 4
click at [673, 175] on input "range" at bounding box center [762, 173] width 230 height 4
click at [674, 175] on input "range" at bounding box center [762, 173] width 230 height 4
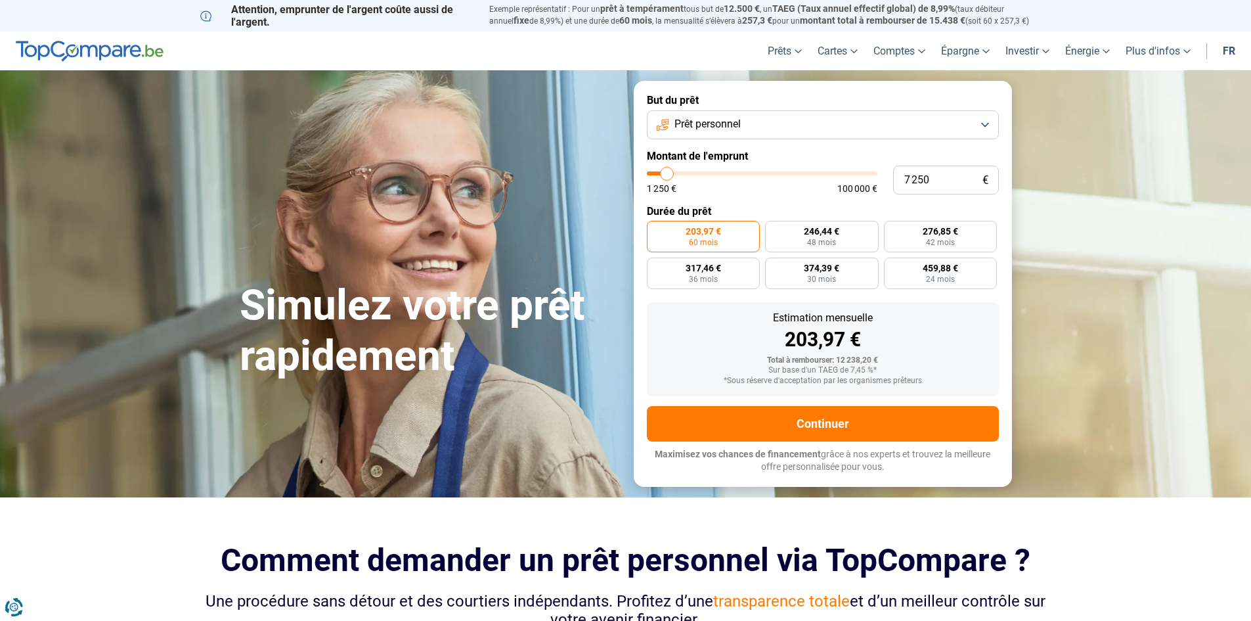
click at [667, 174] on input "range" at bounding box center [762, 173] width 230 height 4
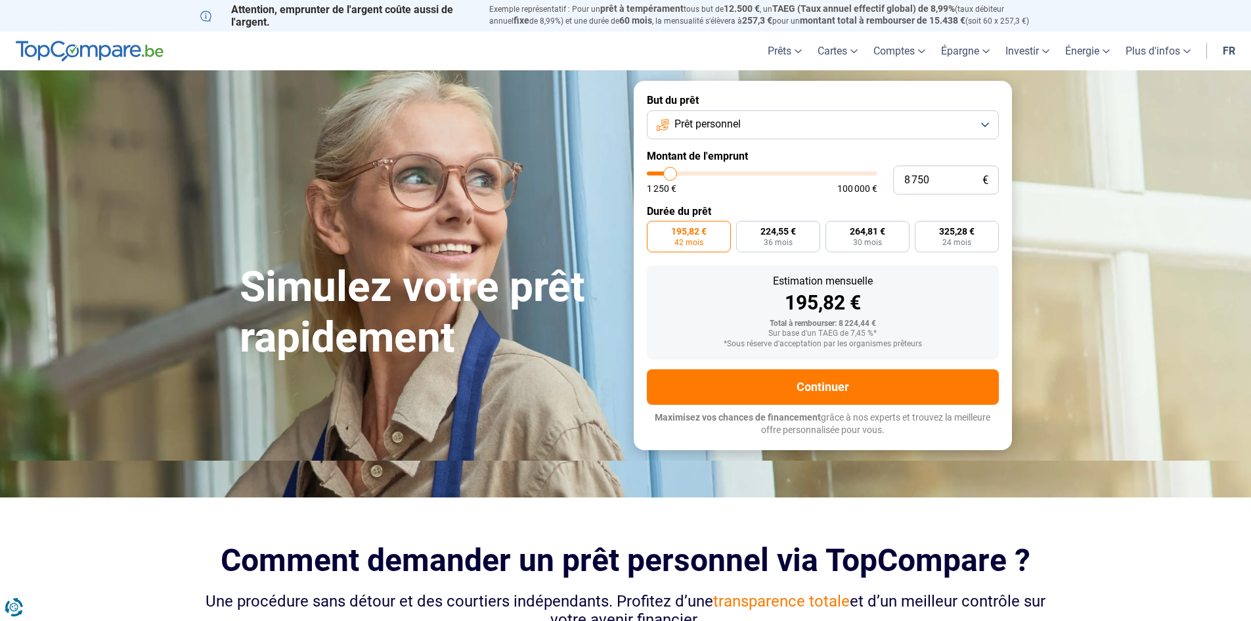
click at [670, 174] on input "range" at bounding box center [762, 173] width 230 height 4
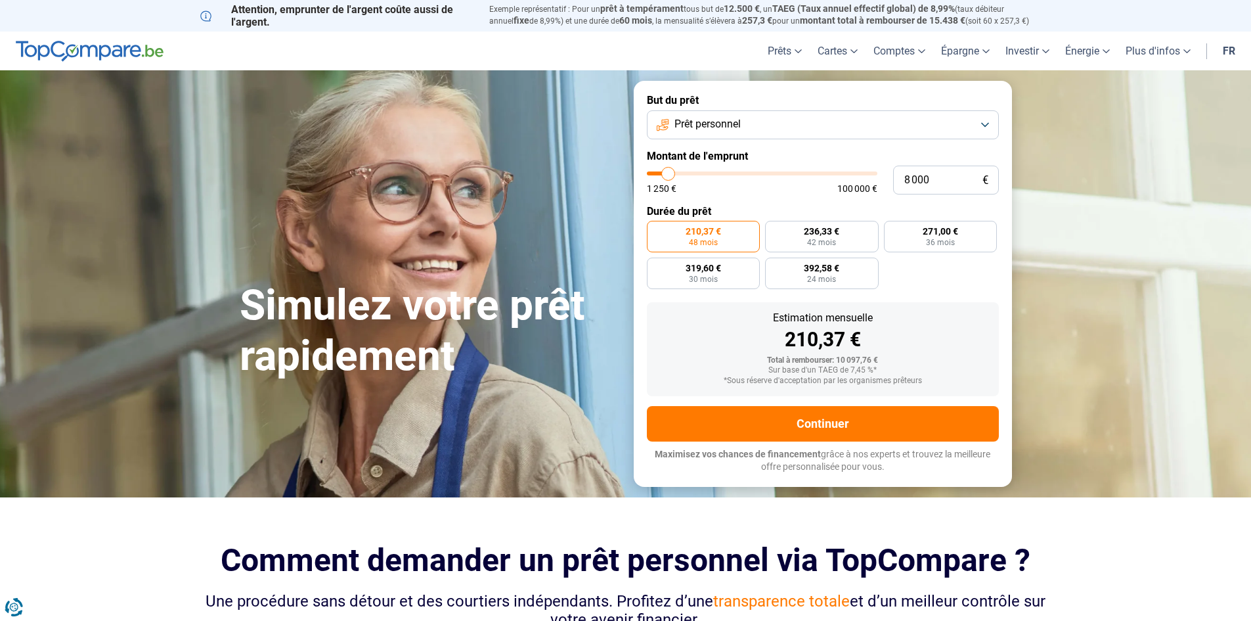
click at [668, 174] on input "range" at bounding box center [762, 173] width 230 height 4
click at [669, 174] on input "range" at bounding box center [762, 173] width 230 height 4
click at [671, 174] on input "range" at bounding box center [762, 173] width 230 height 4
click at [672, 174] on input "range" at bounding box center [762, 173] width 230 height 4
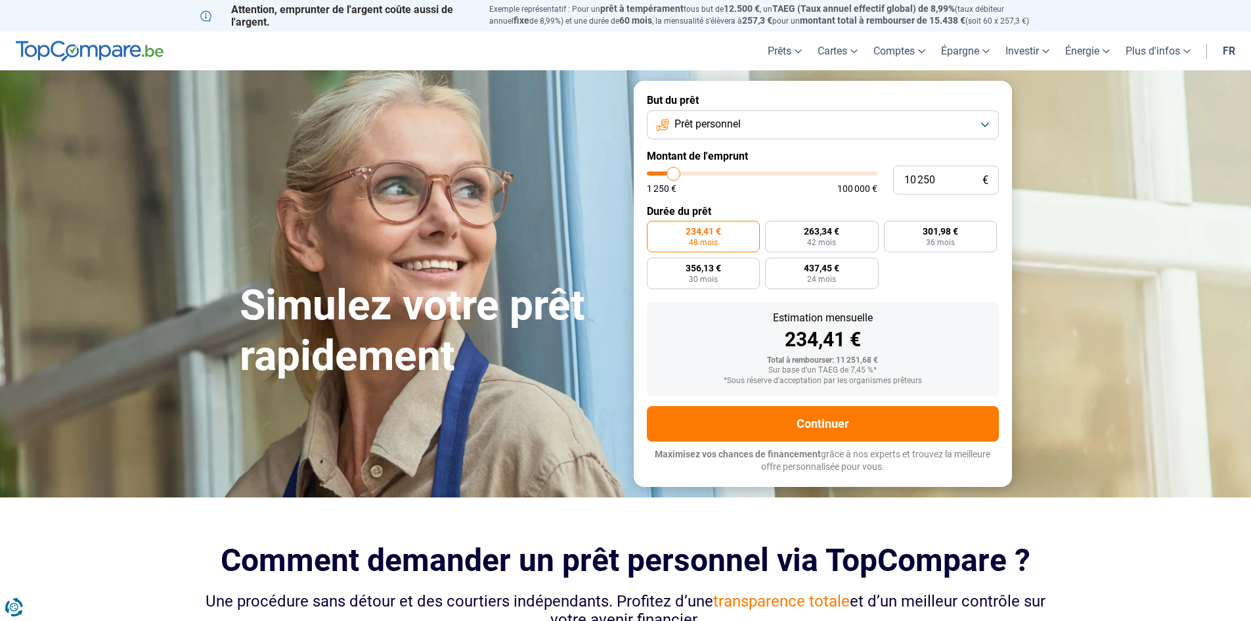
click at [674, 174] on input "range" at bounding box center [762, 173] width 230 height 4
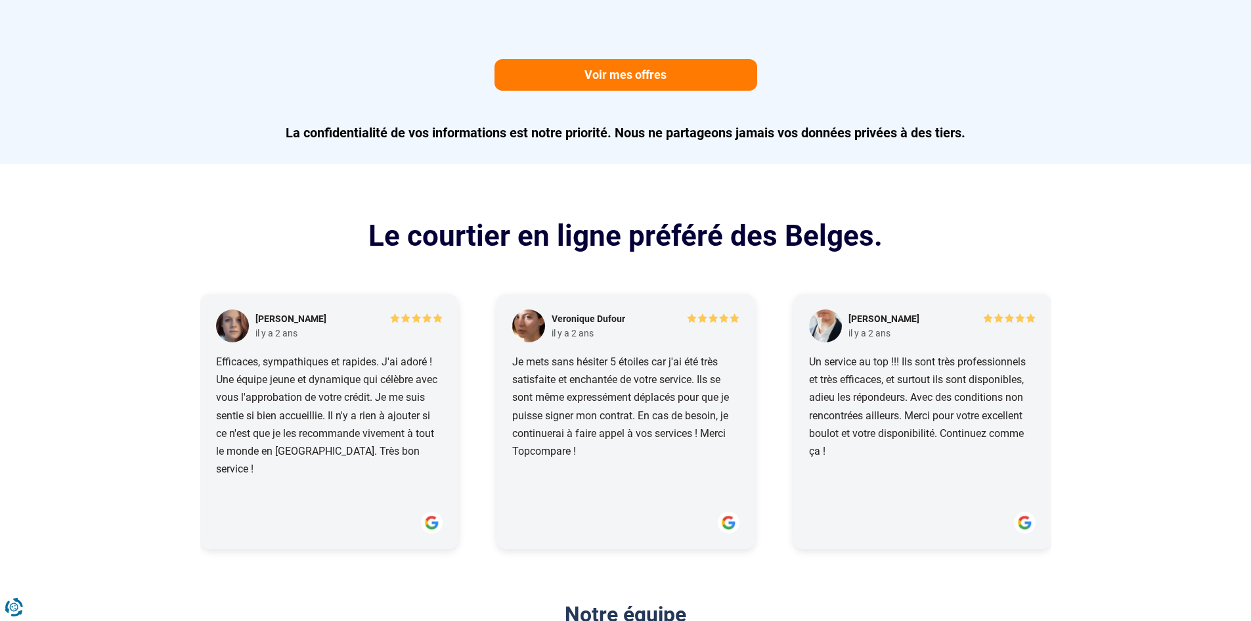
scroll to position [1313, 0]
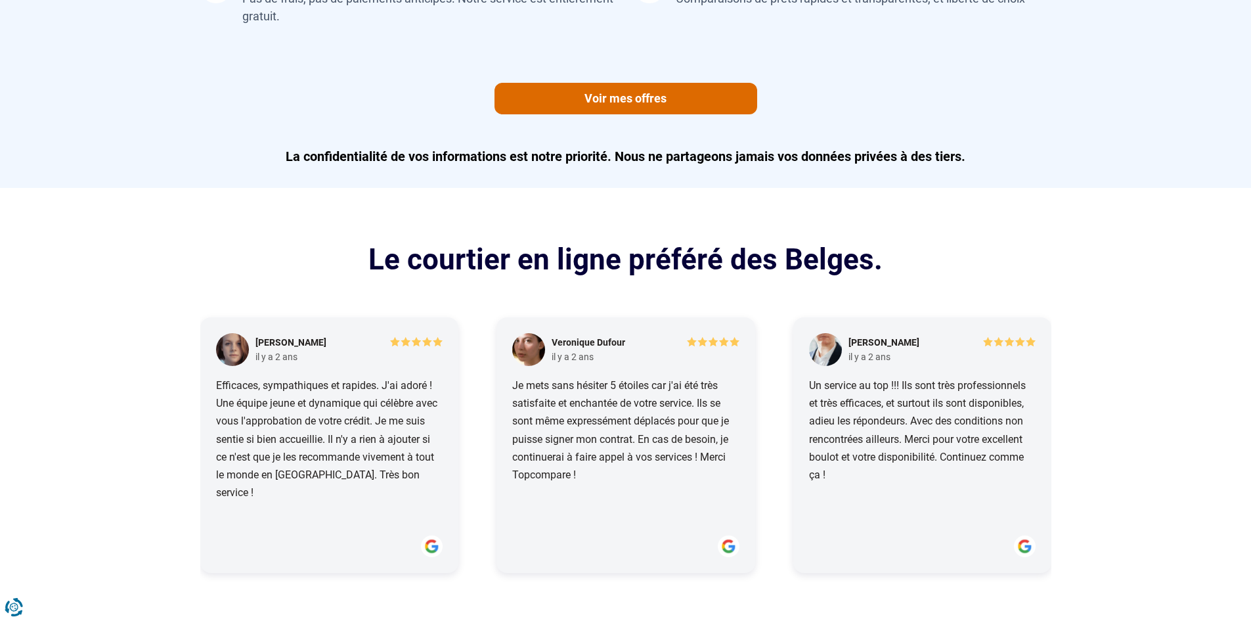
drag, startPoint x: 566, startPoint y: 104, endPoint x: 615, endPoint y: 105, distance: 49.3
click at [567, 104] on link "Voir mes offres" at bounding box center [625, 99] width 263 height 32
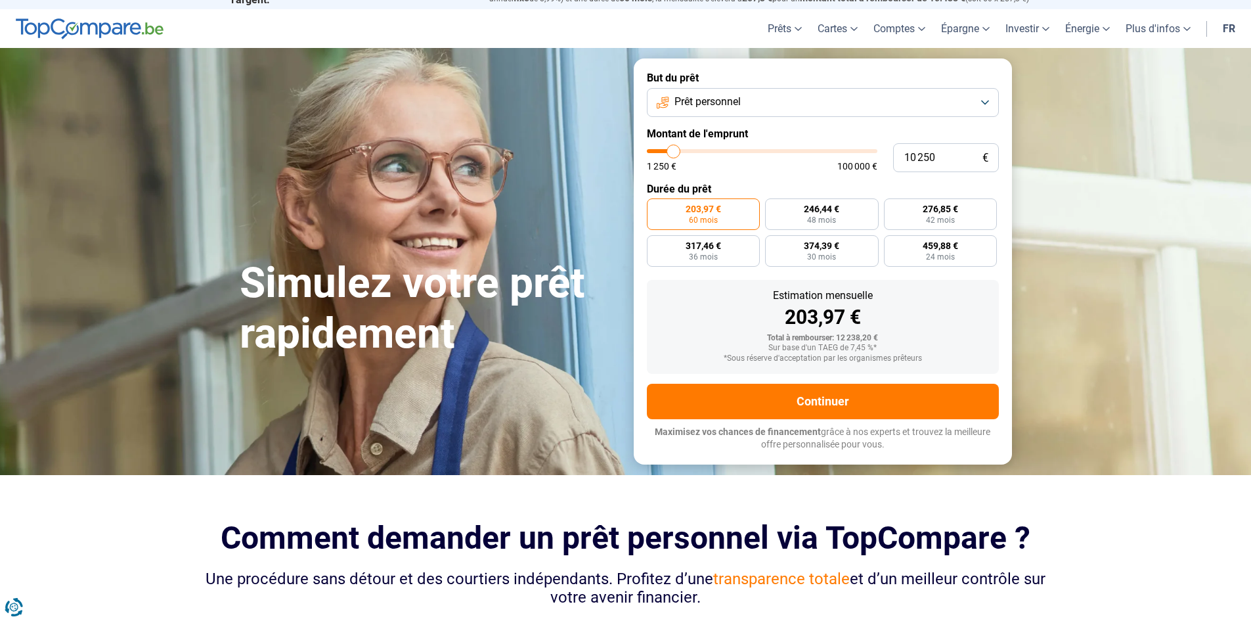
scroll to position [0, 0]
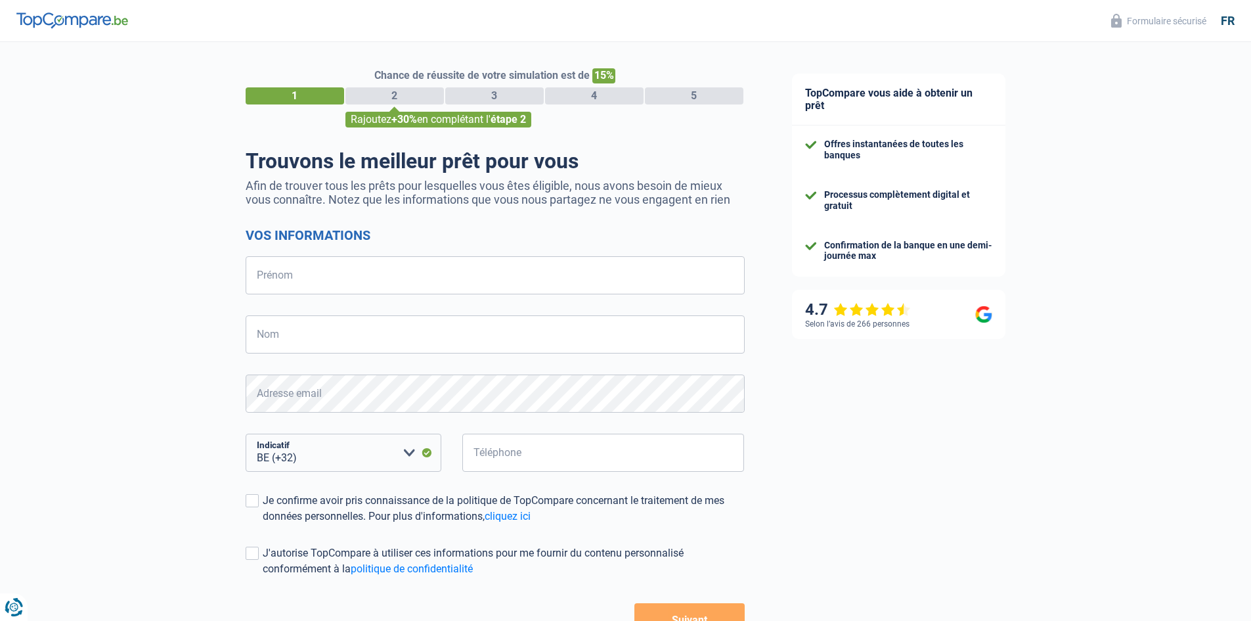
select select "32"
